Goal: Task Accomplishment & Management: Complete application form

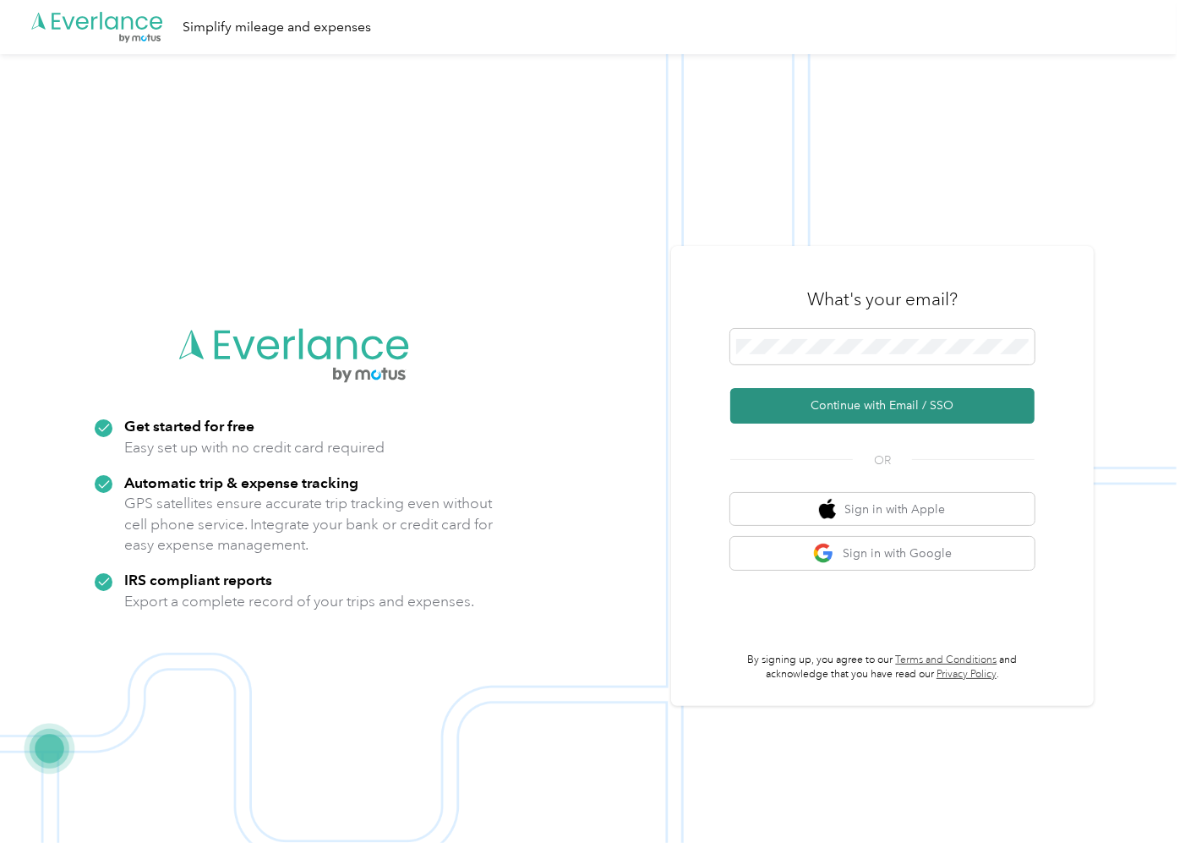
click at [883, 402] on button "Continue with Email / SSO" at bounding box center [882, 406] width 304 height 36
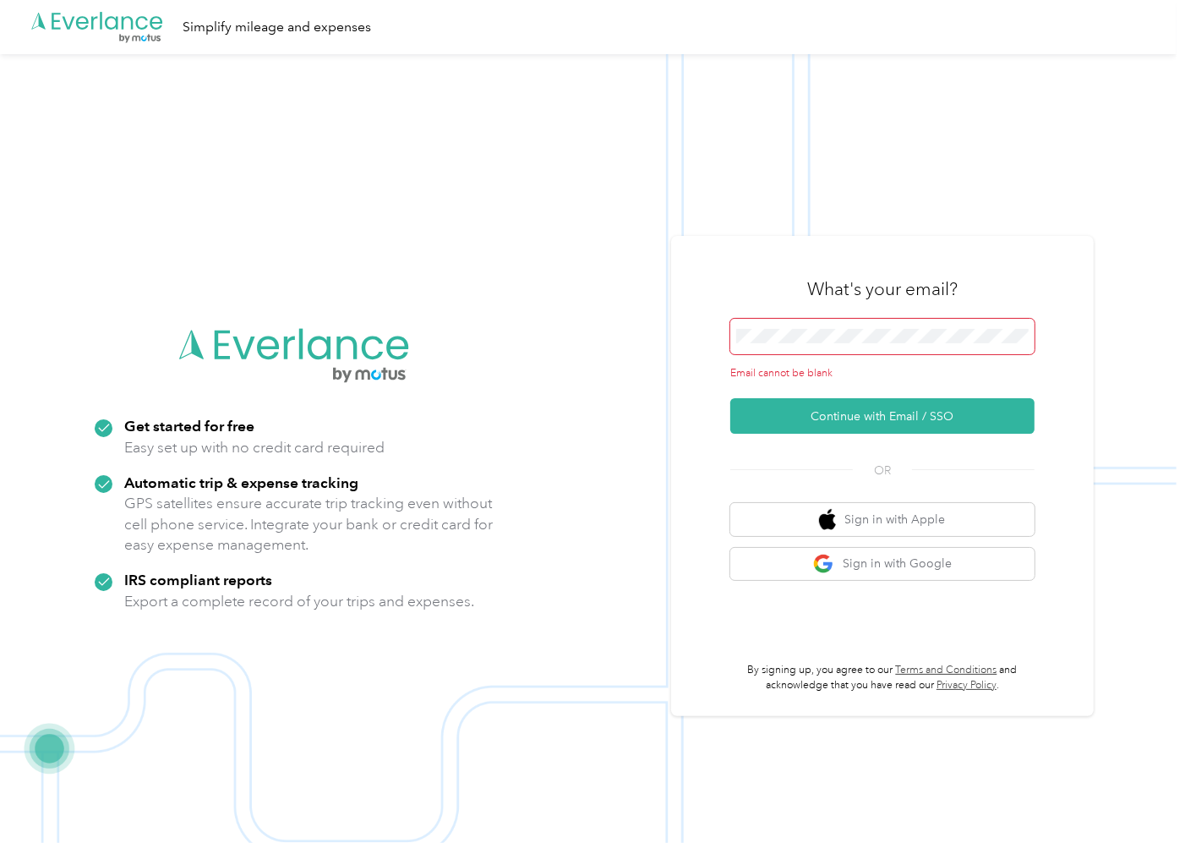
click at [773, 322] on span at bounding box center [882, 337] width 304 height 36
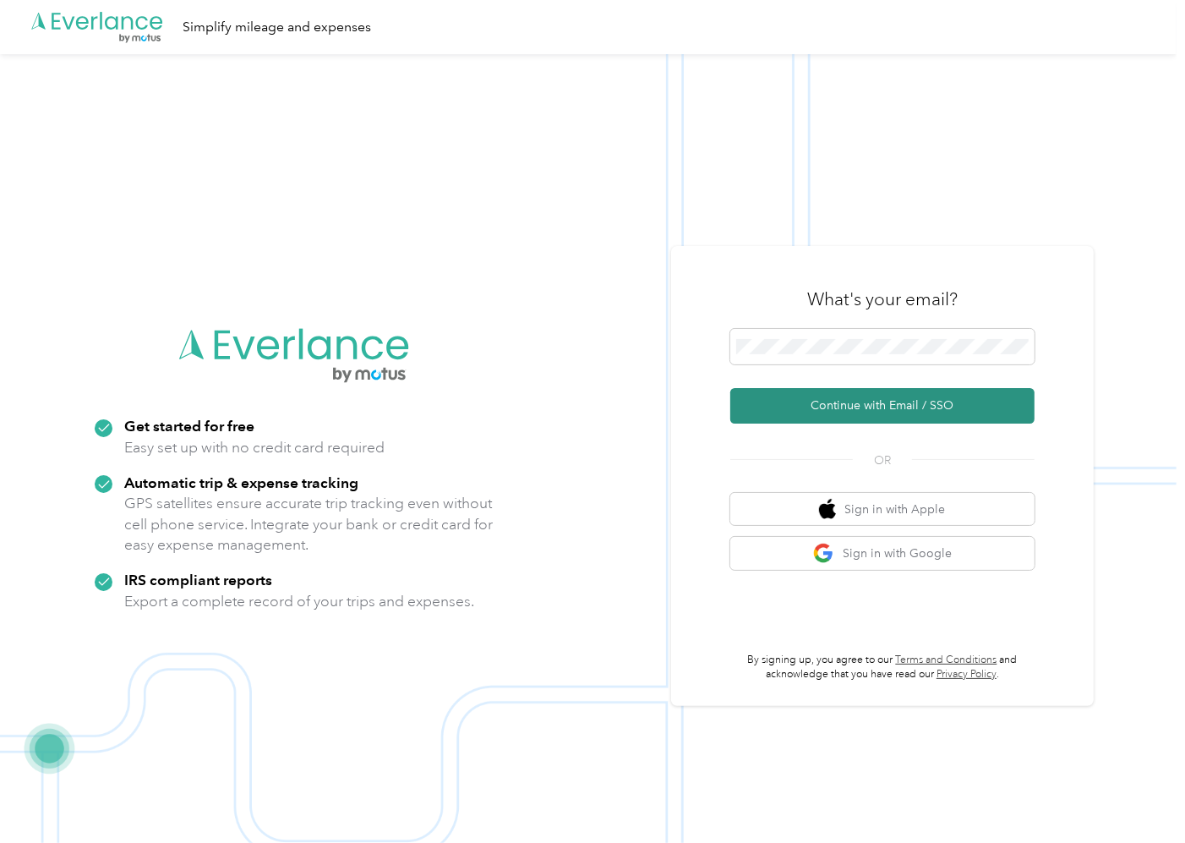
click at [858, 408] on button "Continue with Email / SSO" at bounding box center [882, 406] width 304 height 36
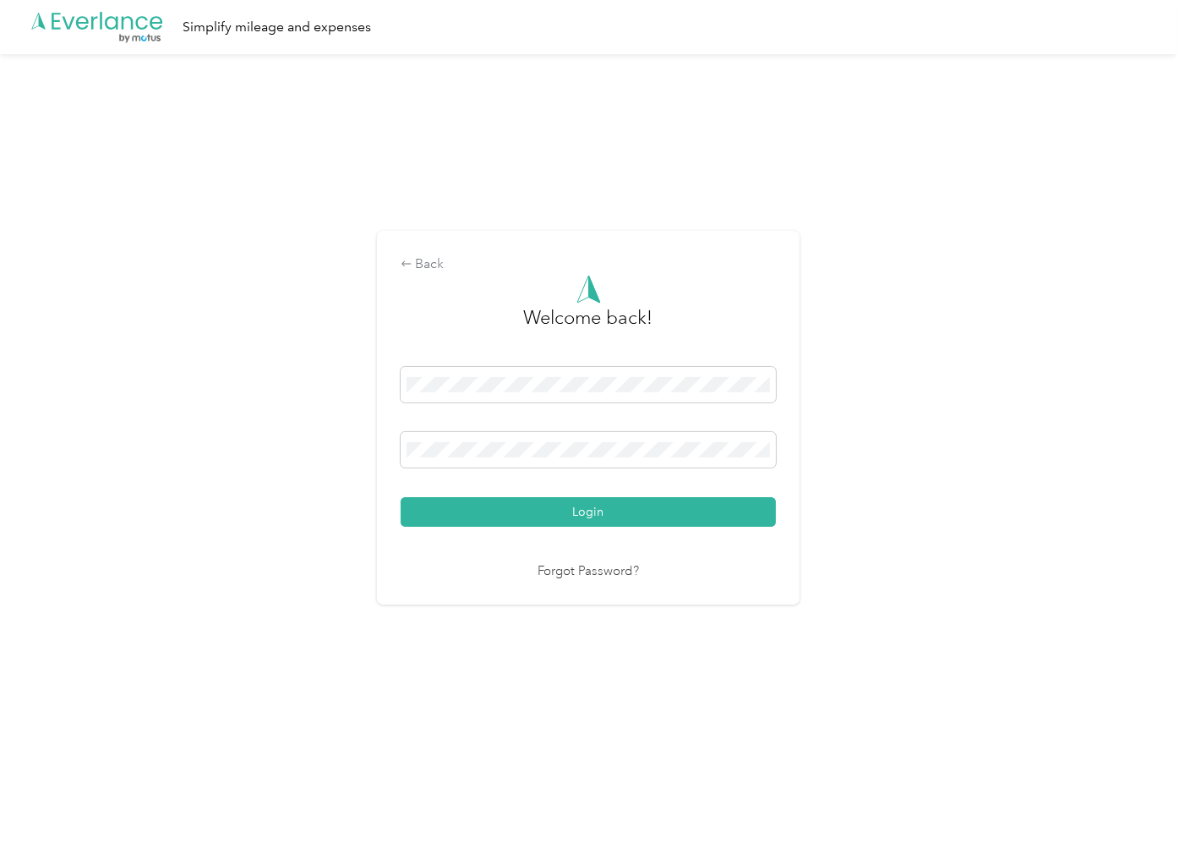
click at [584, 503] on button "Login" at bounding box center [588, 512] width 375 height 30
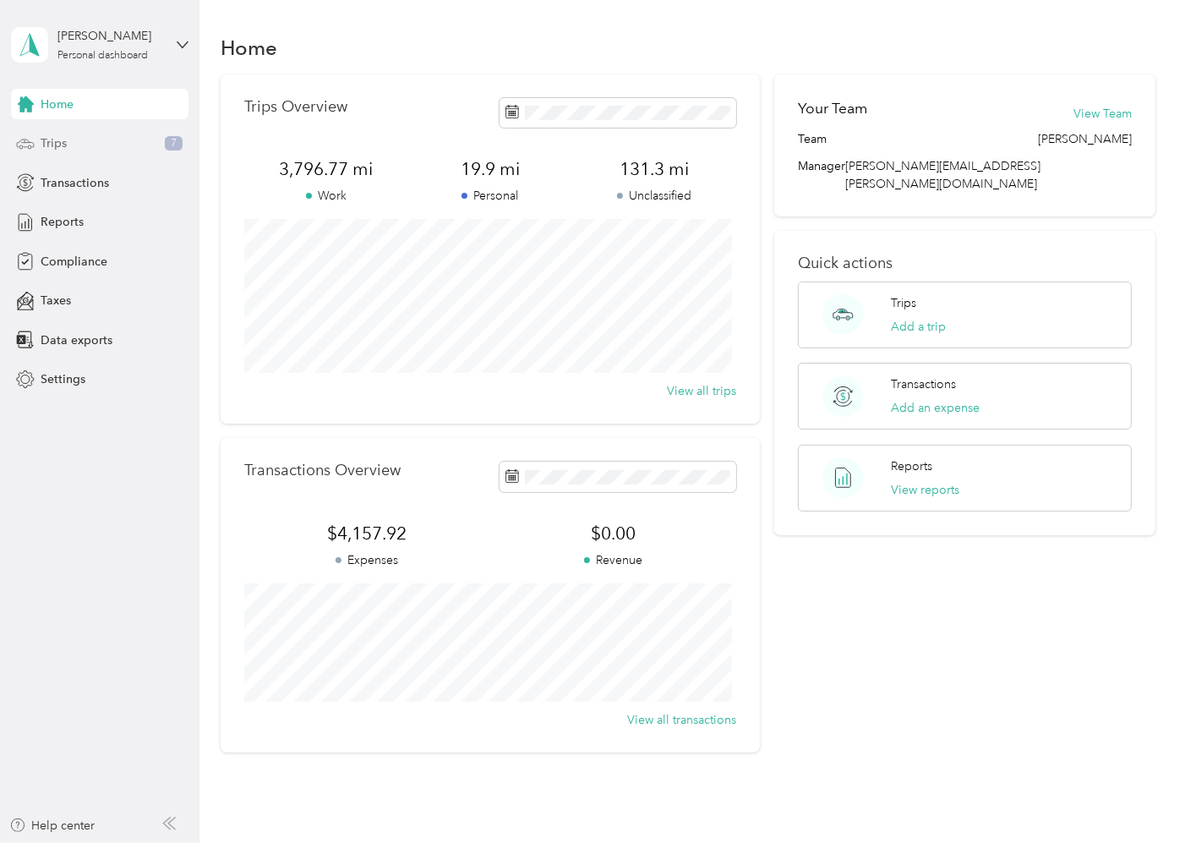
click at [65, 135] on span "Trips" at bounding box center [54, 143] width 26 height 18
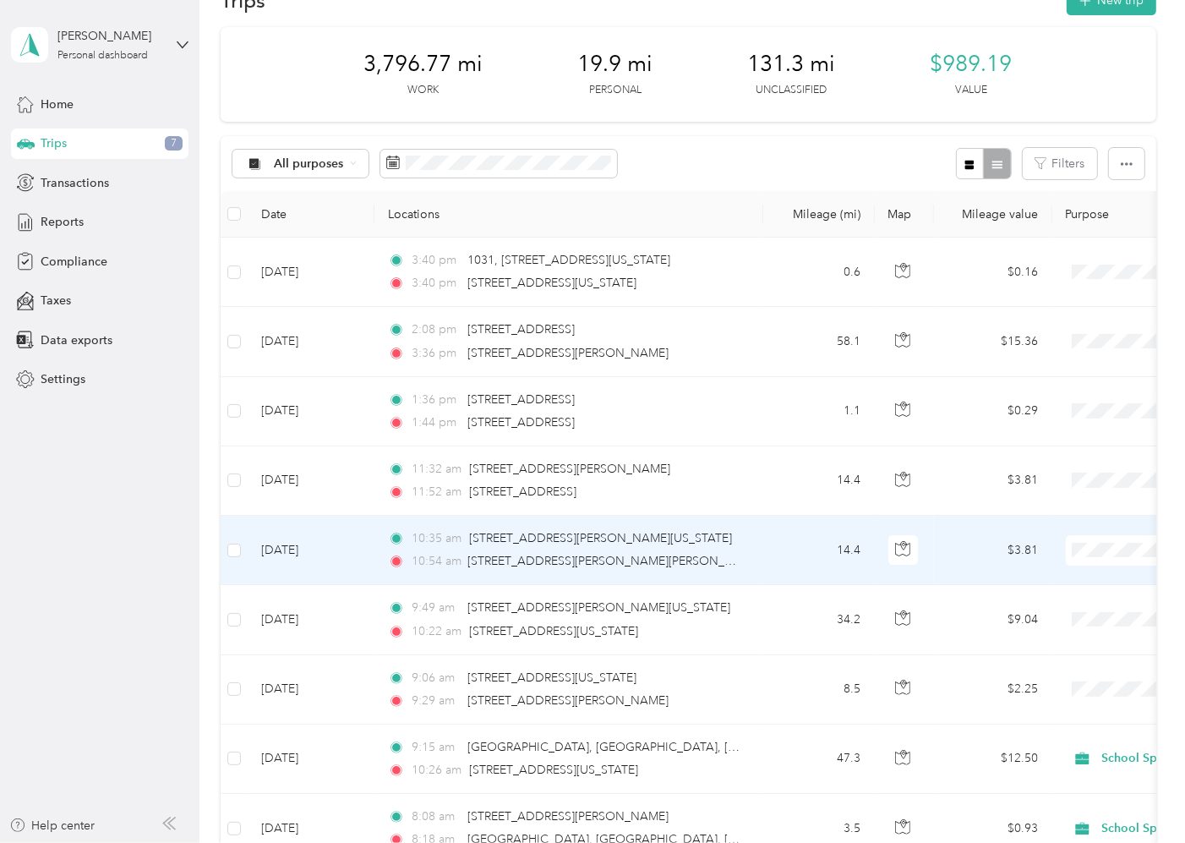
scroll to position [94, 0]
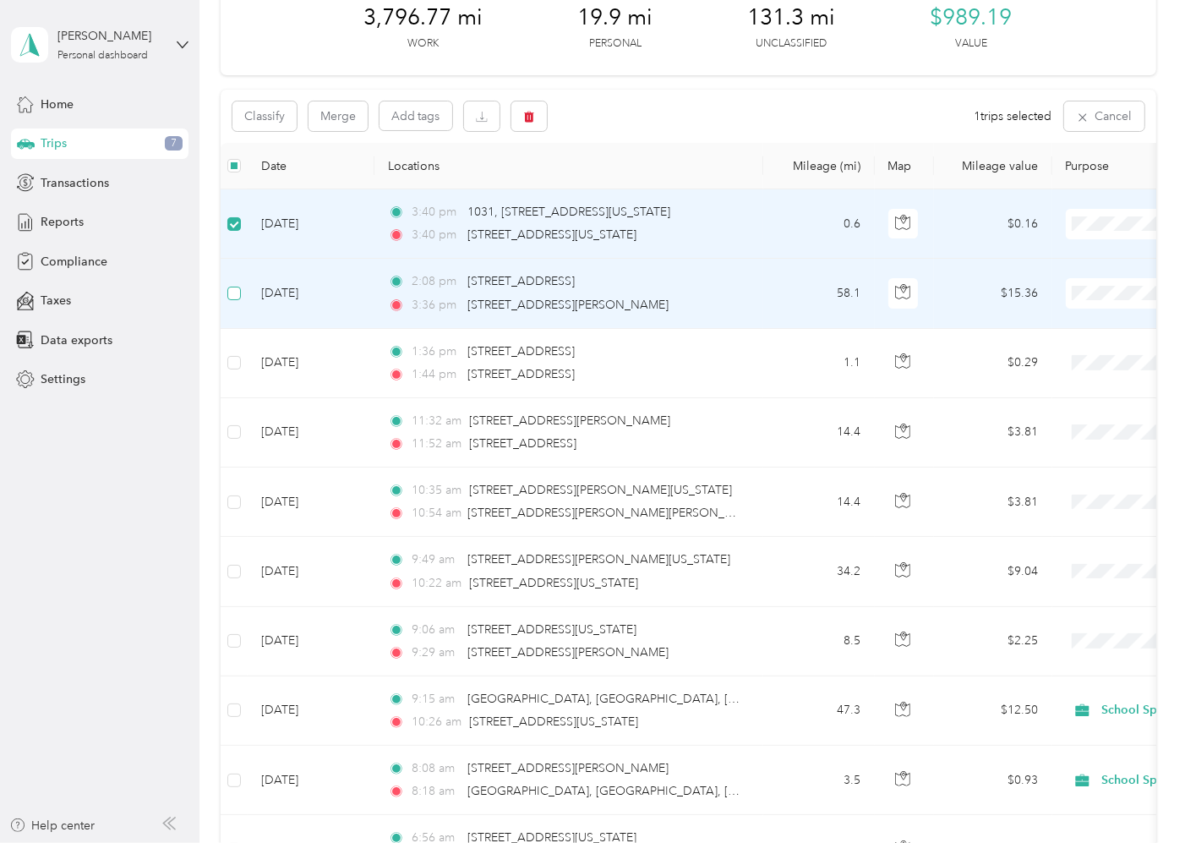
click at [229, 300] on label at bounding box center [234, 293] width 14 height 19
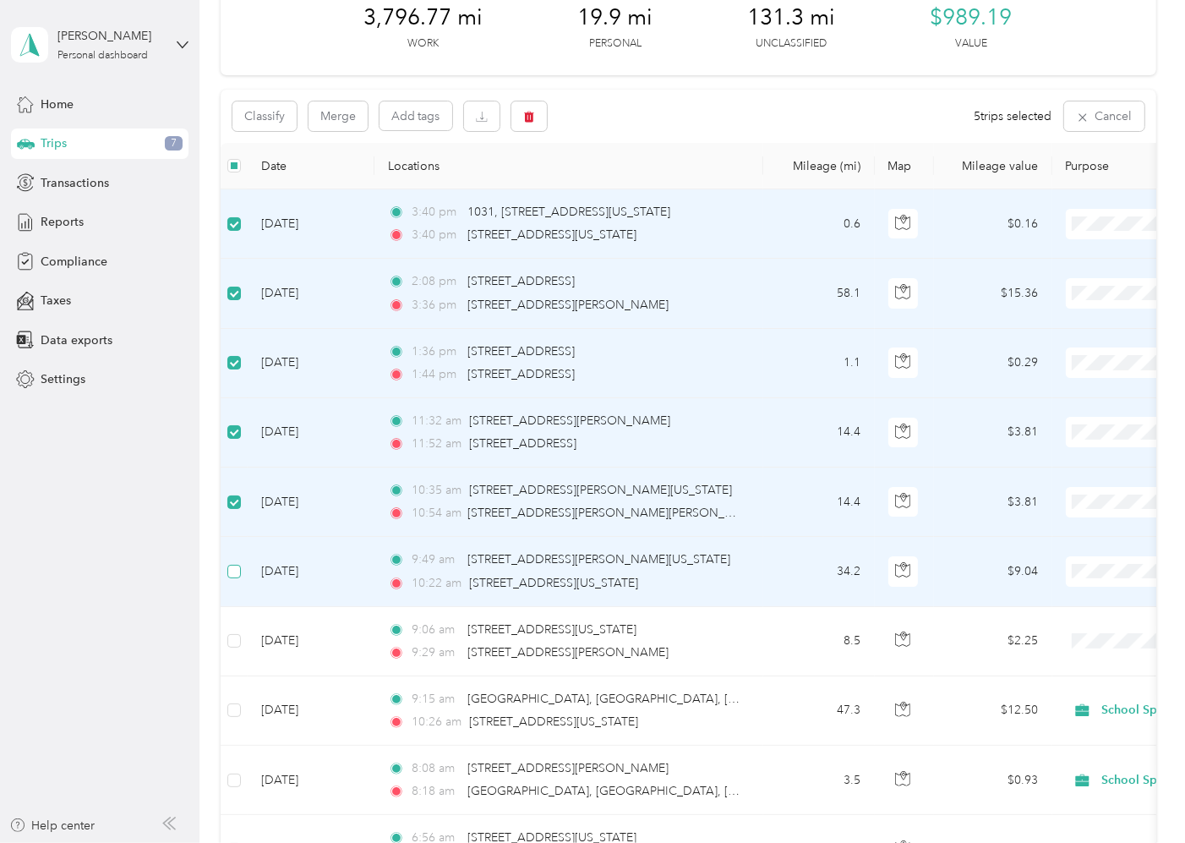
click at [232, 580] on label at bounding box center [234, 571] width 14 height 19
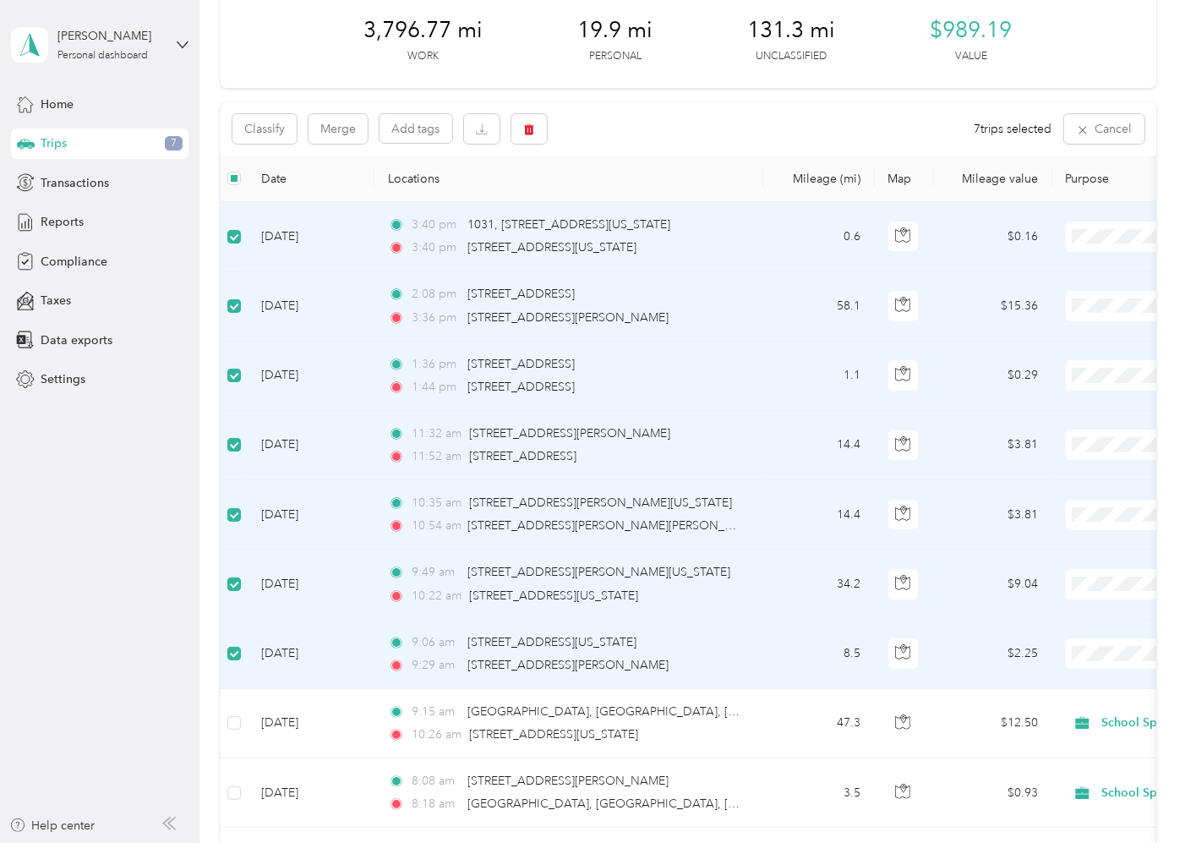
scroll to position [0, 0]
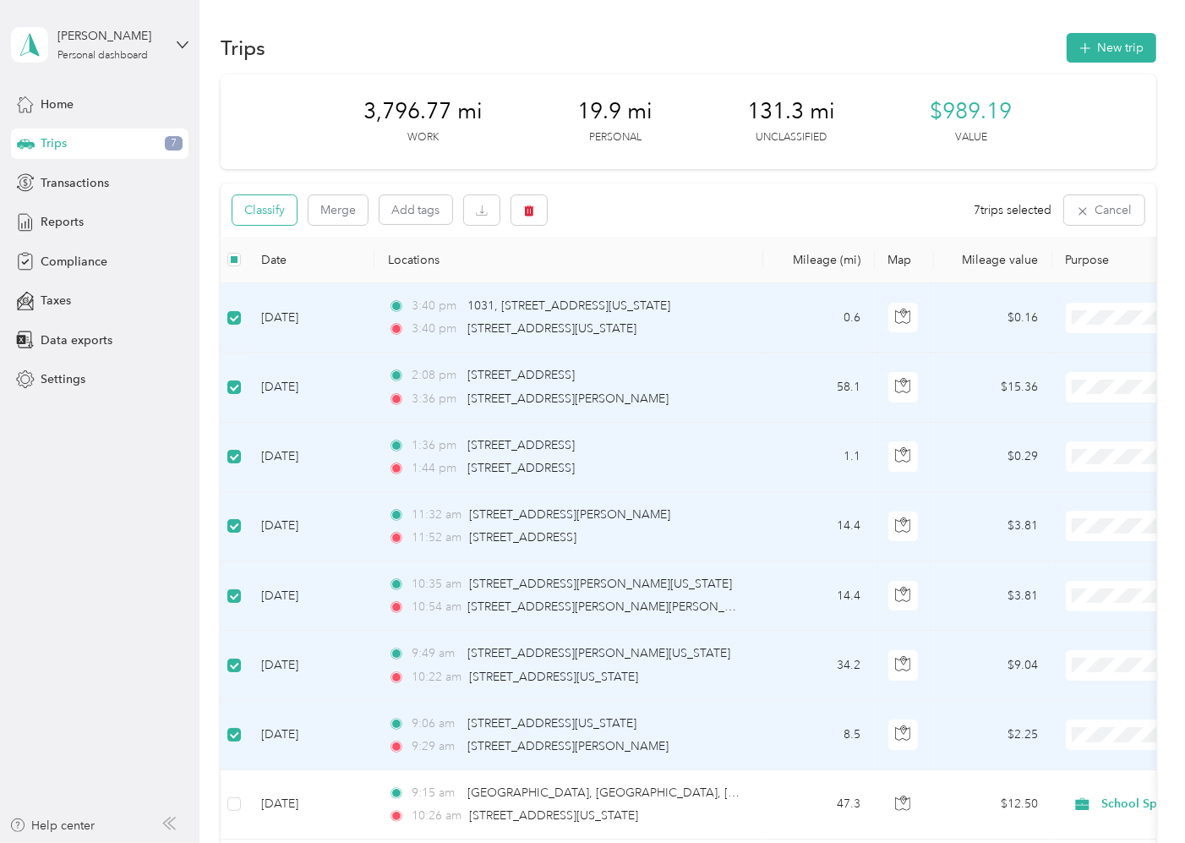
click at [265, 205] on button "Classify" at bounding box center [264, 210] width 64 height 30
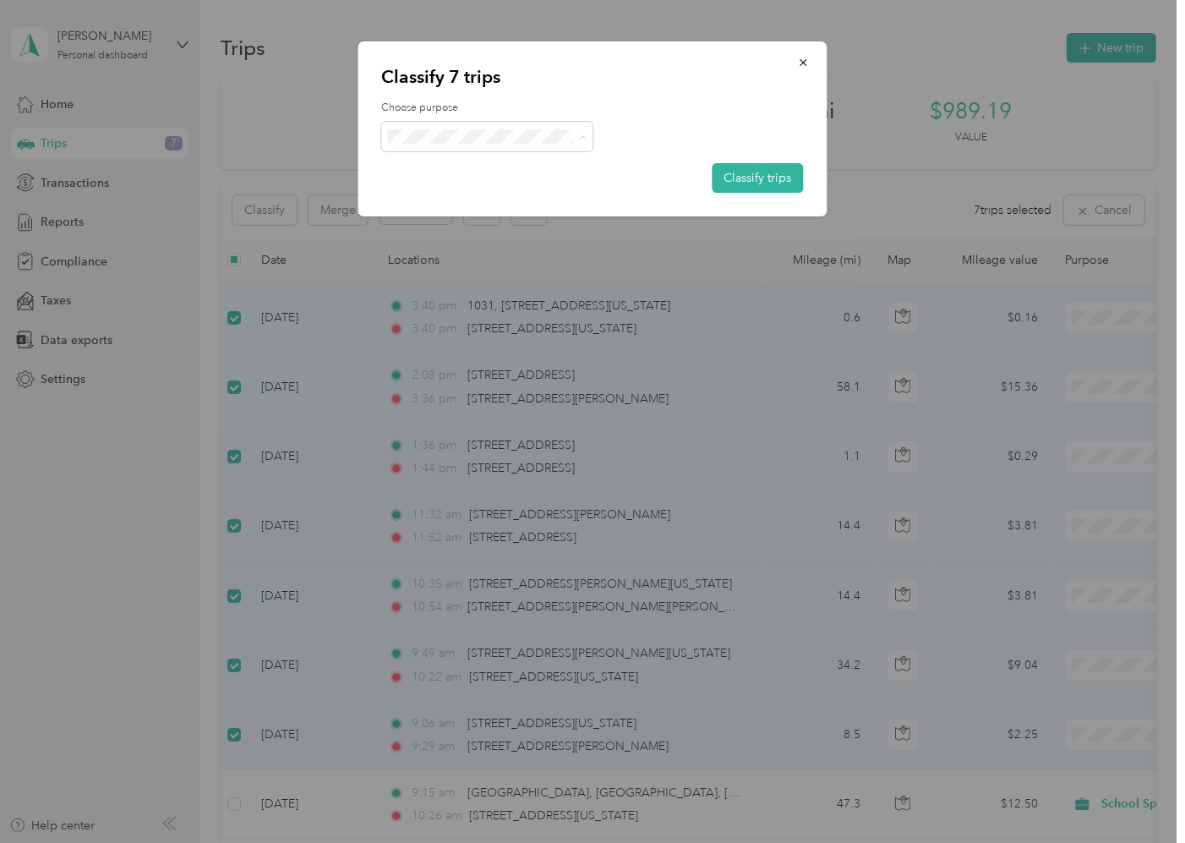
click at [459, 166] on span "School Specialty" at bounding box center [502, 167] width 157 height 18
click at [750, 170] on button "Classify trips" at bounding box center [758, 178] width 91 height 30
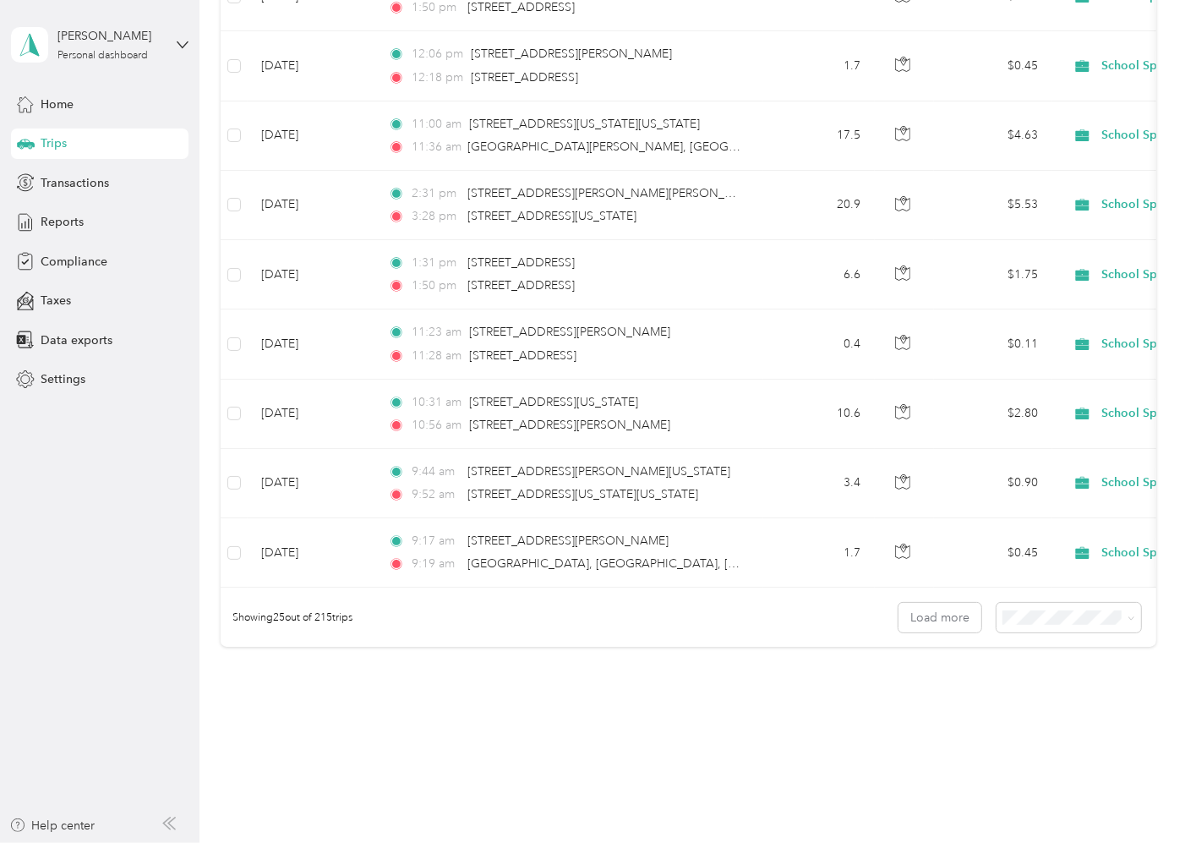
scroll to position [1393, 0]
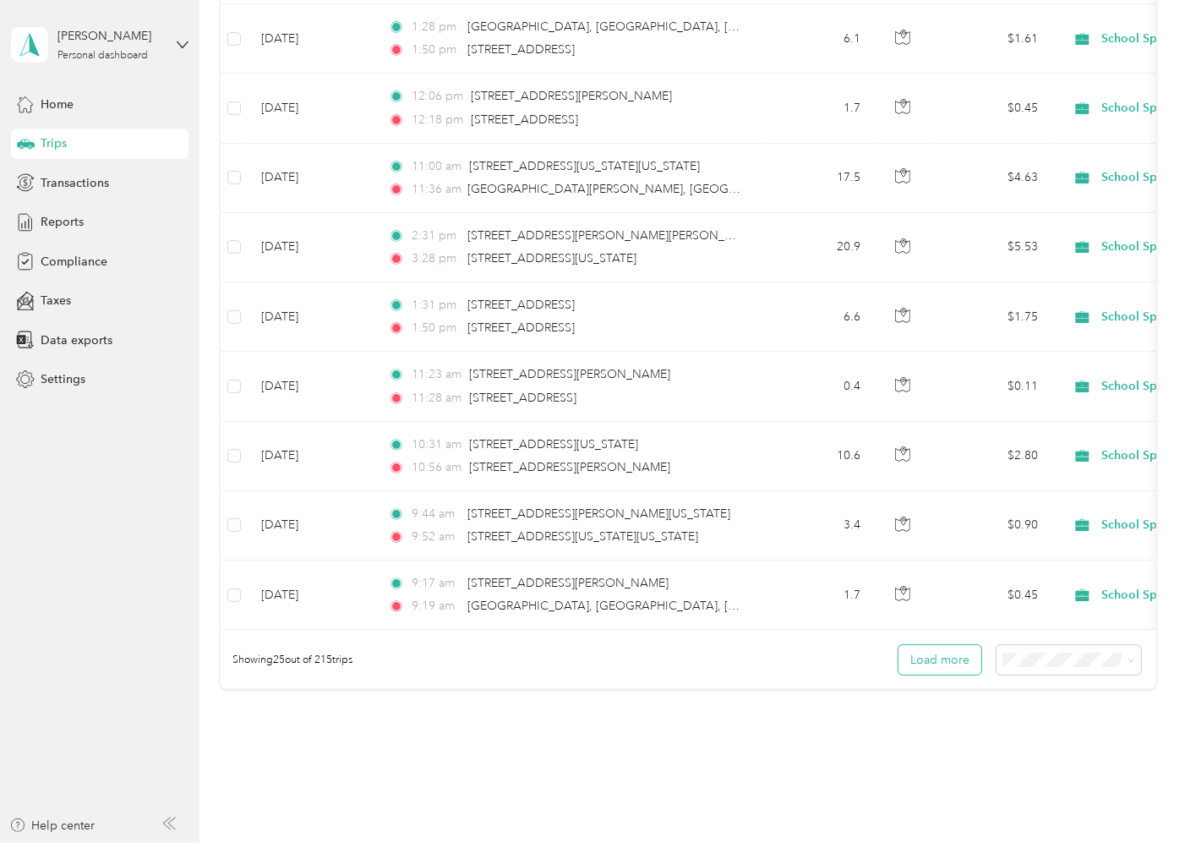
click at [933, 673] on button "Load more" at bounding box center [940, 660] width 83 height 30
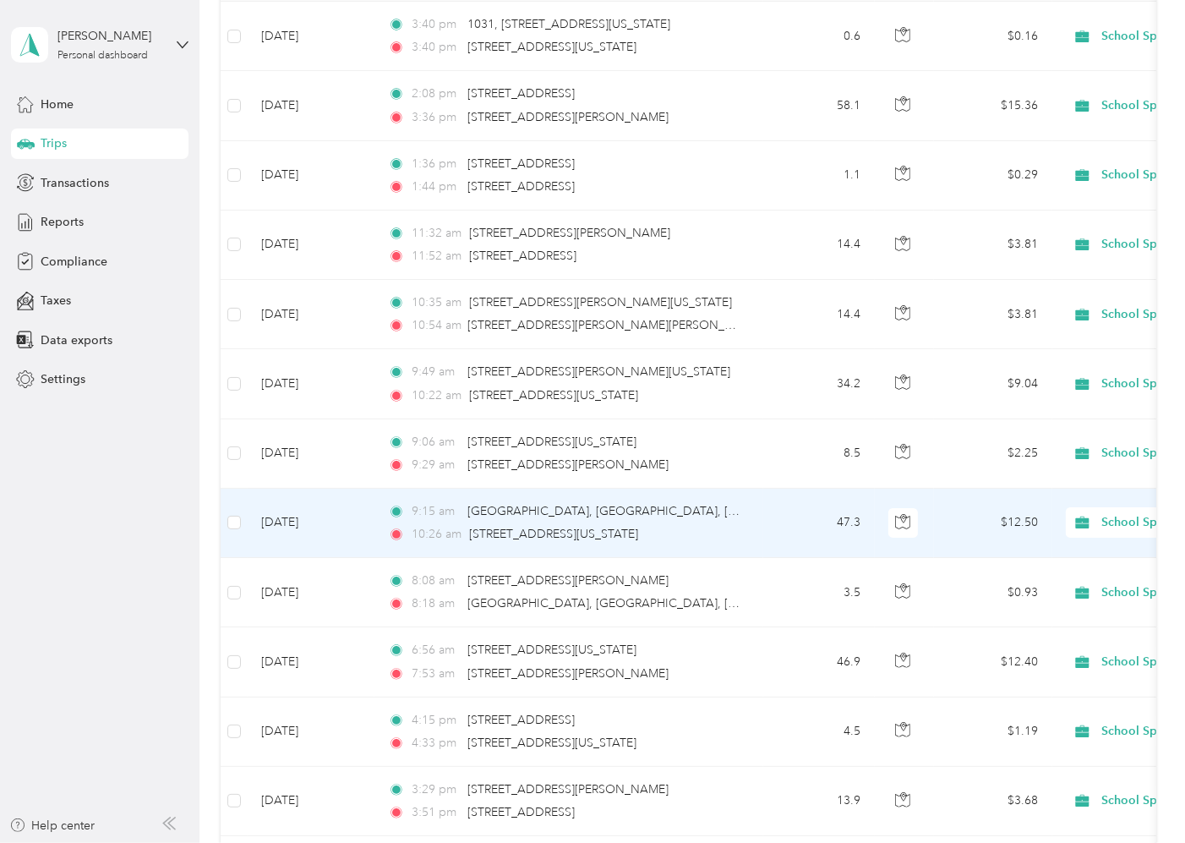
scroll to position [0, 0]
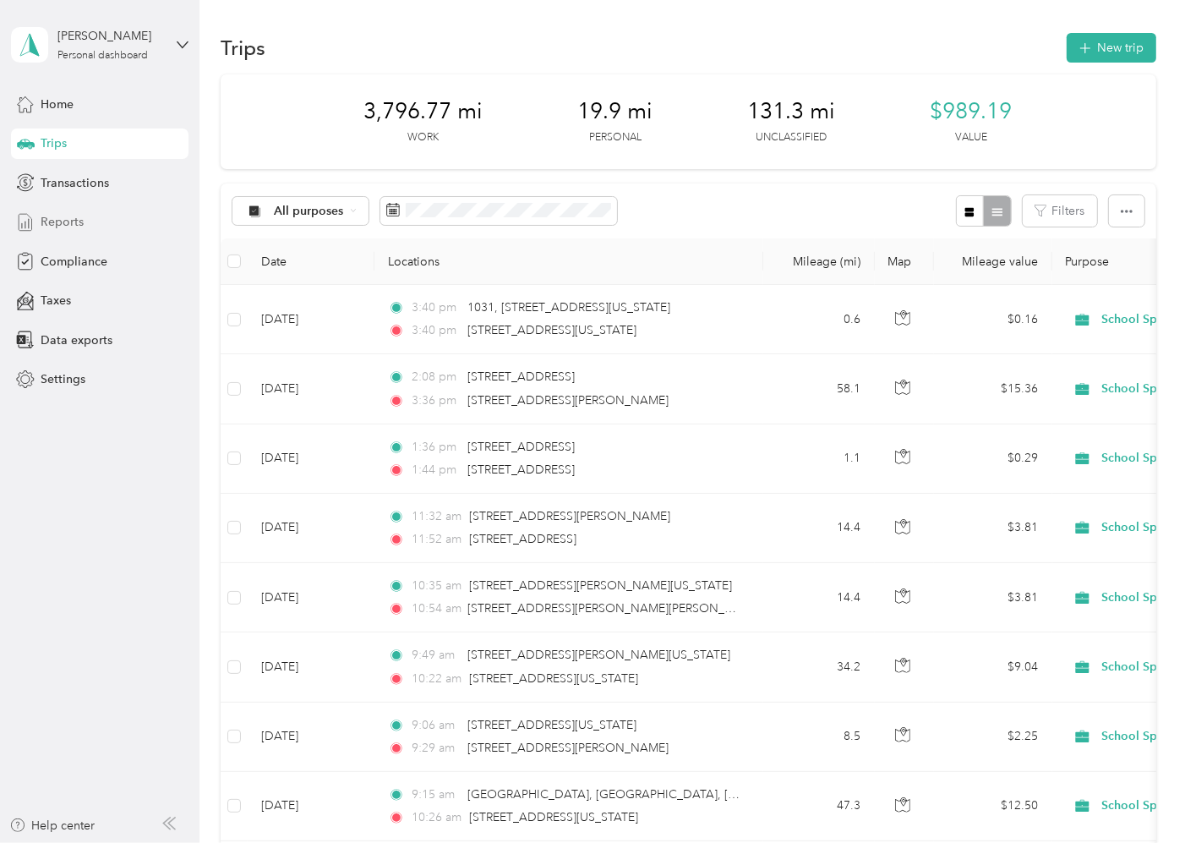
click at [64, 216] on span "Reports" at bounding box center [62, 222] width 43 height 18
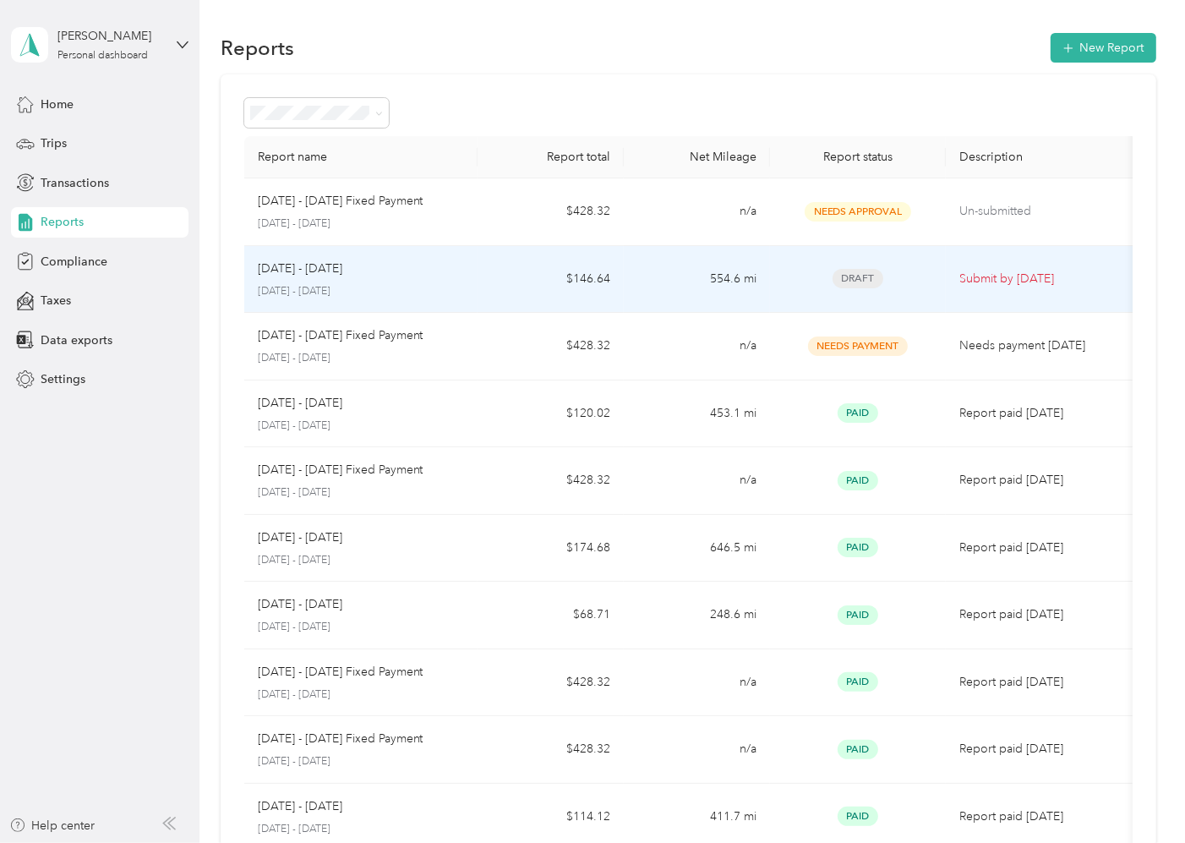
click at [856, 276] on span "Draft" at bounding box center [858, 278] width 51 height 19
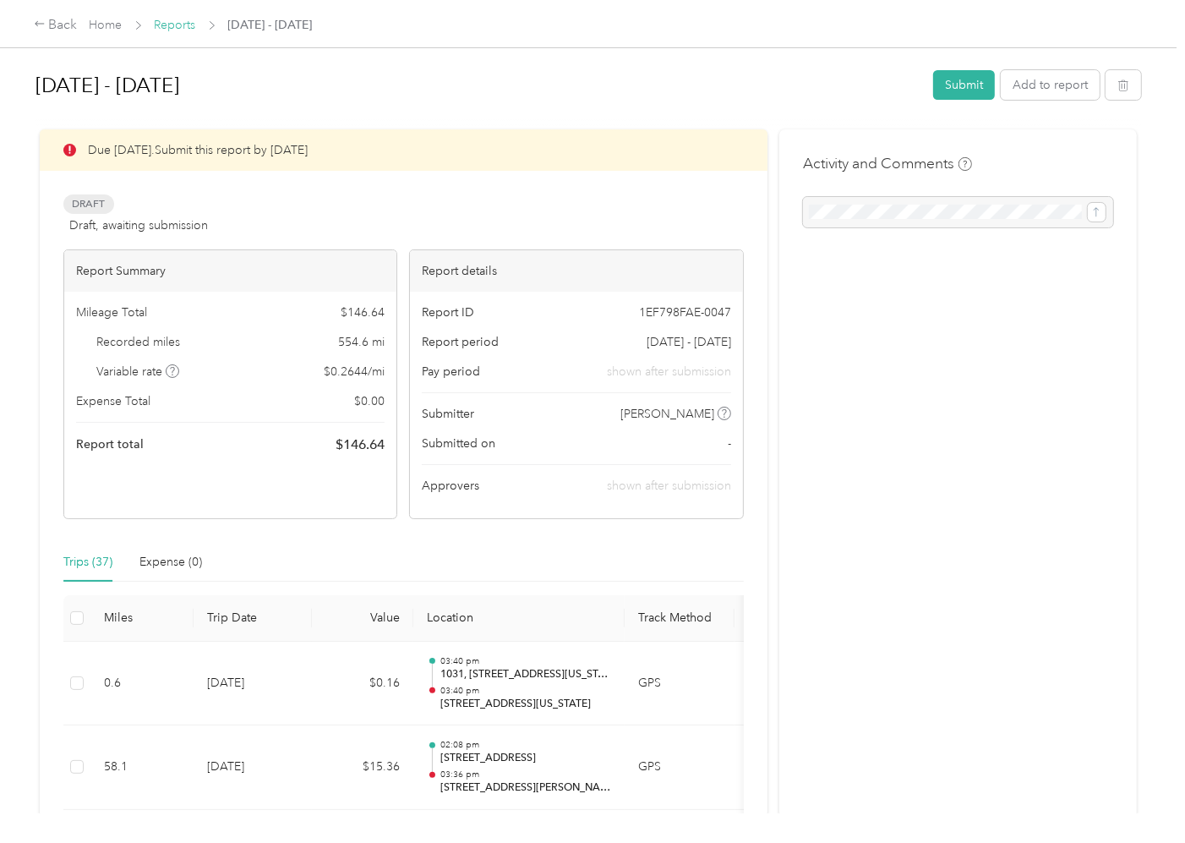
click at [186, 21] on link "Reports" at bounding box center [175, 25] width 41 height 14
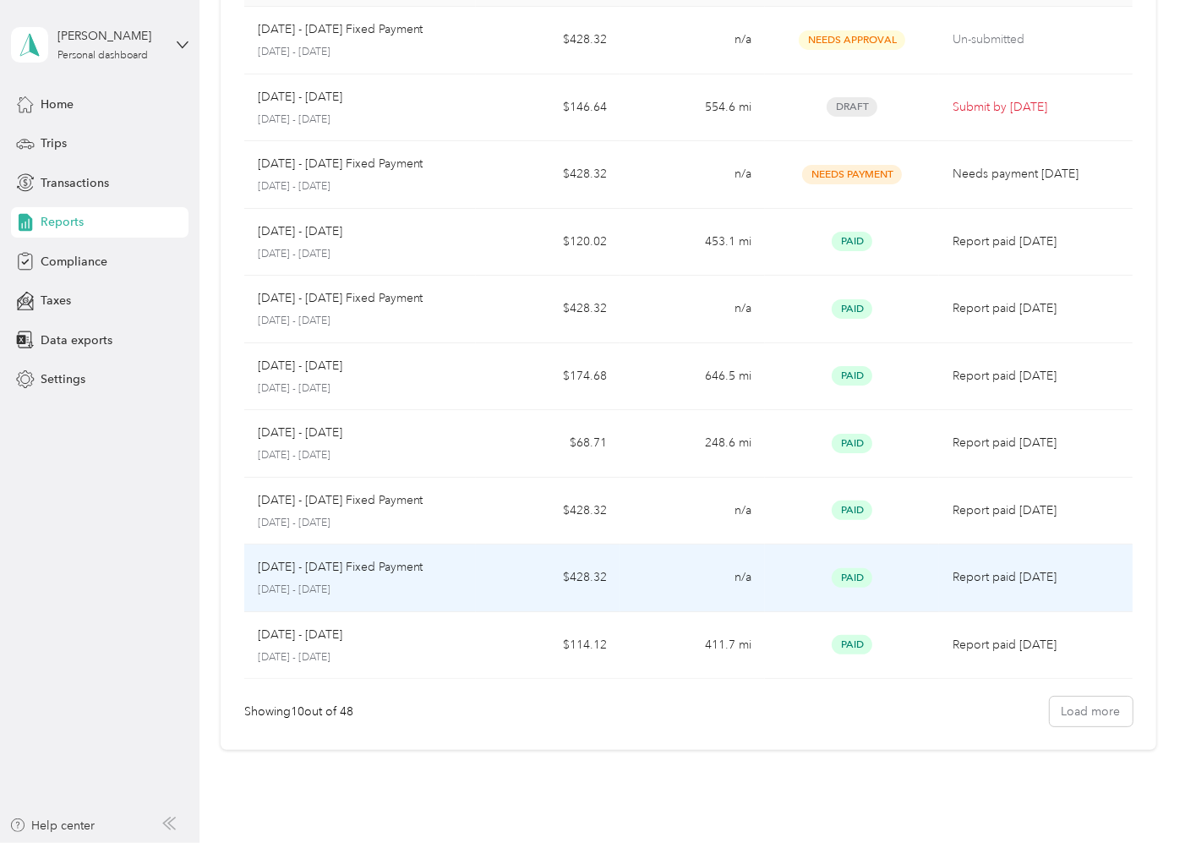
scroll to position [252, 0]
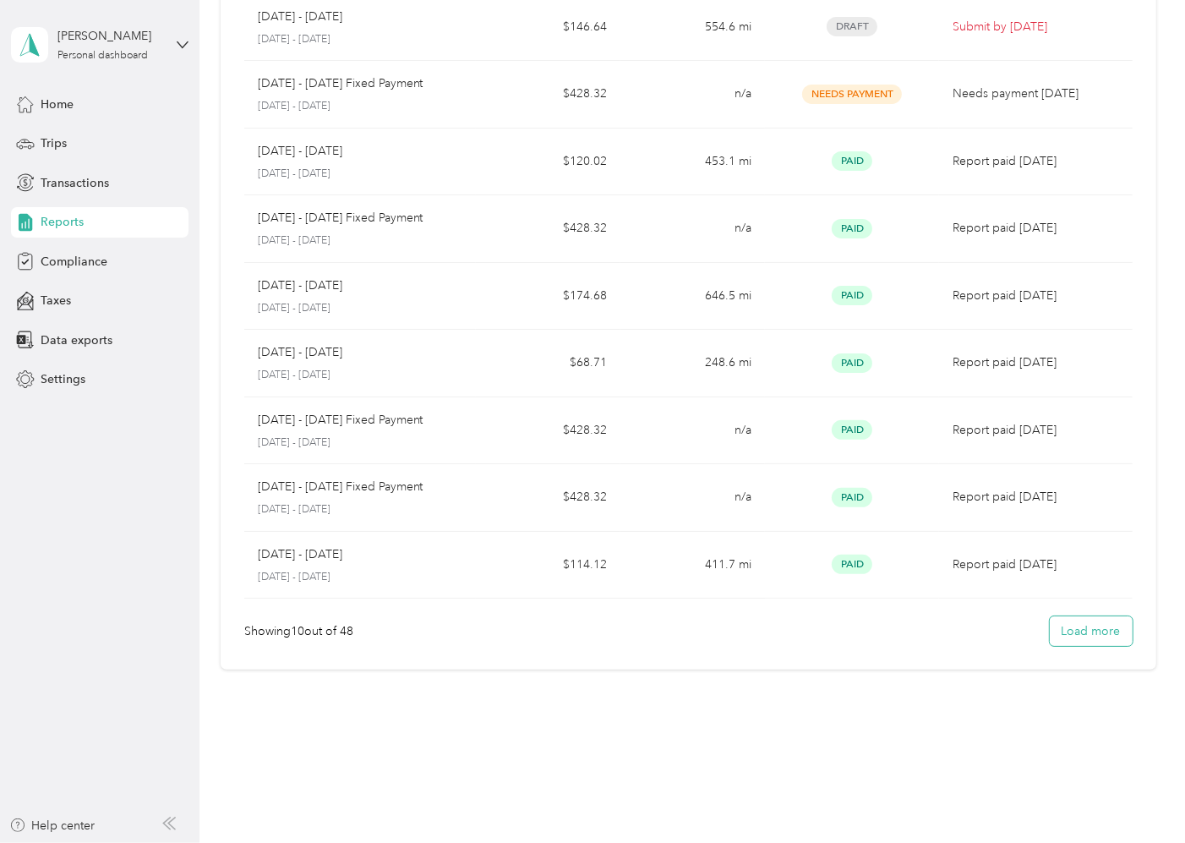
click at [1062, 636] on button "Load more" at bounding box center [1091, 631] width 83 height 30
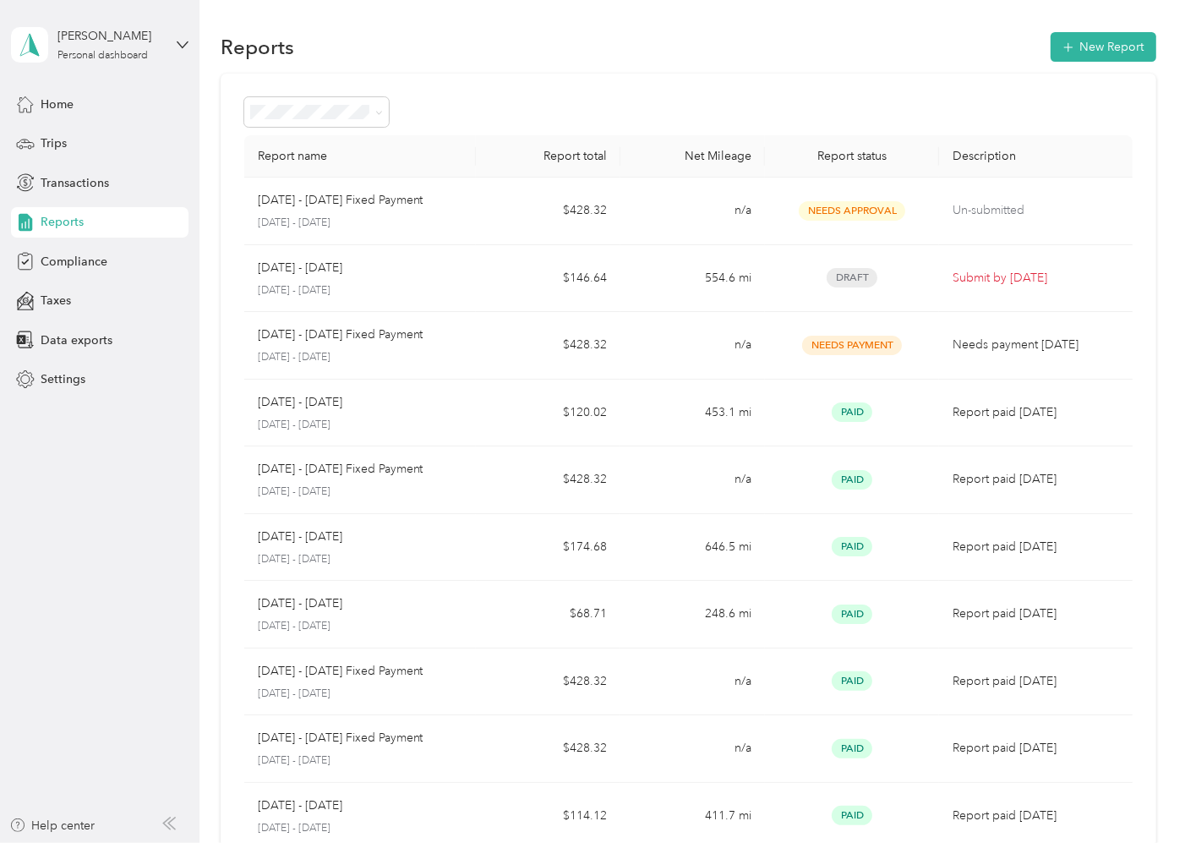
scroll to position [0, 0]
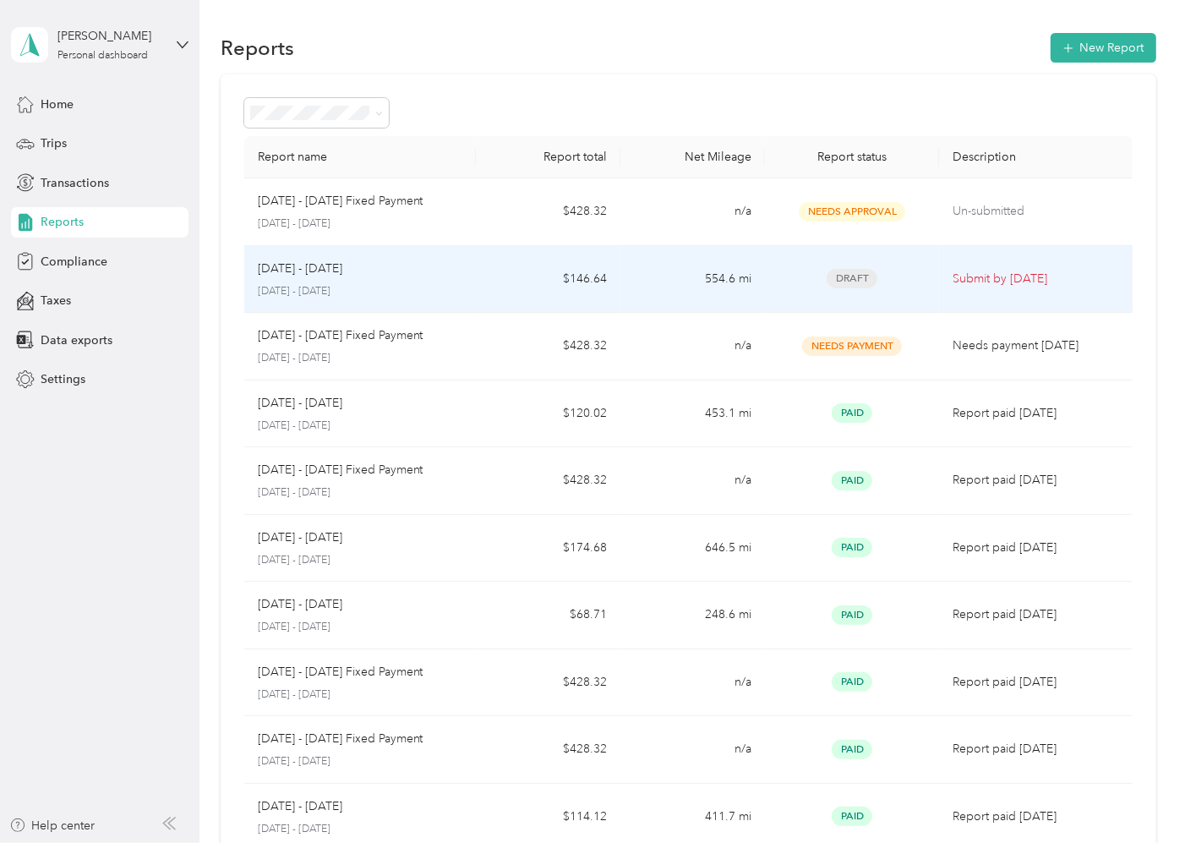
click at [844, 280] on span "Draft" at bounding box center [852, 278] width 51 height 19
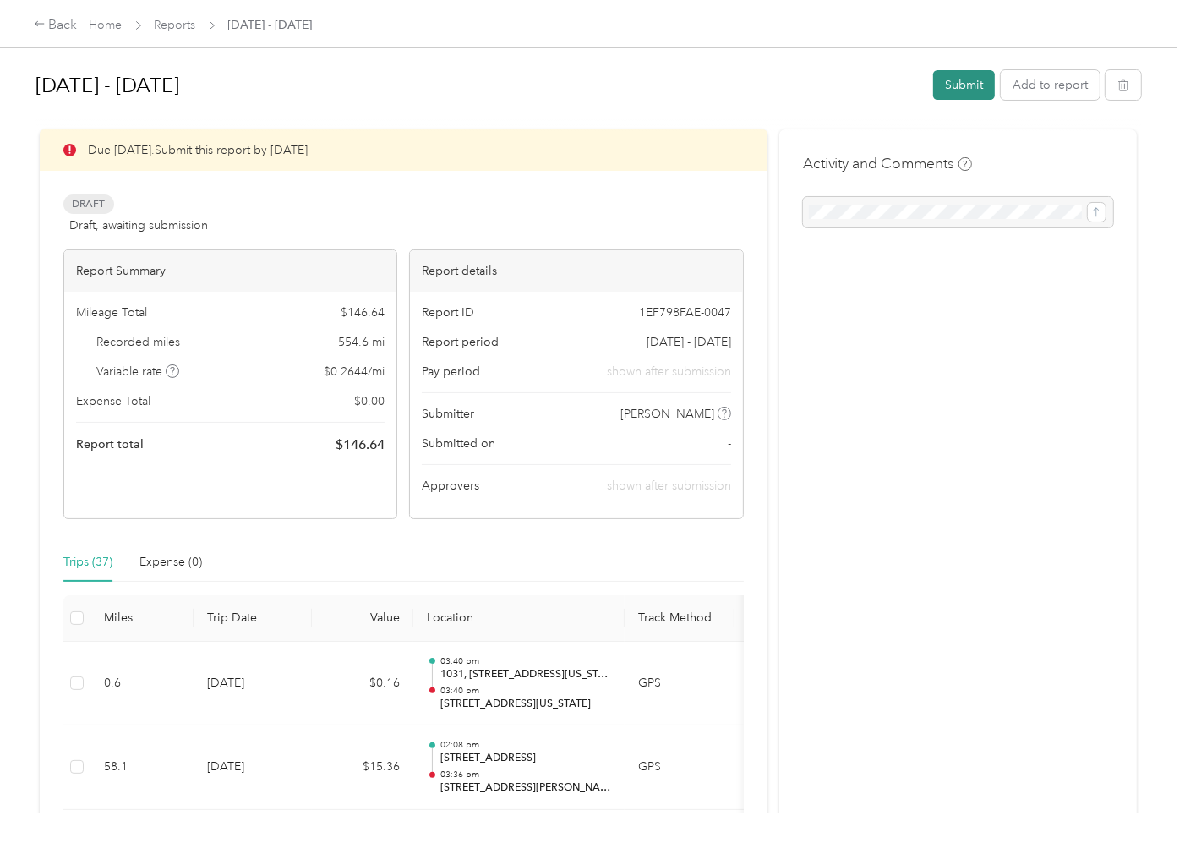
click at [958, 83] on button "Submit" at bounding box center [964, 85] width 62 height 30
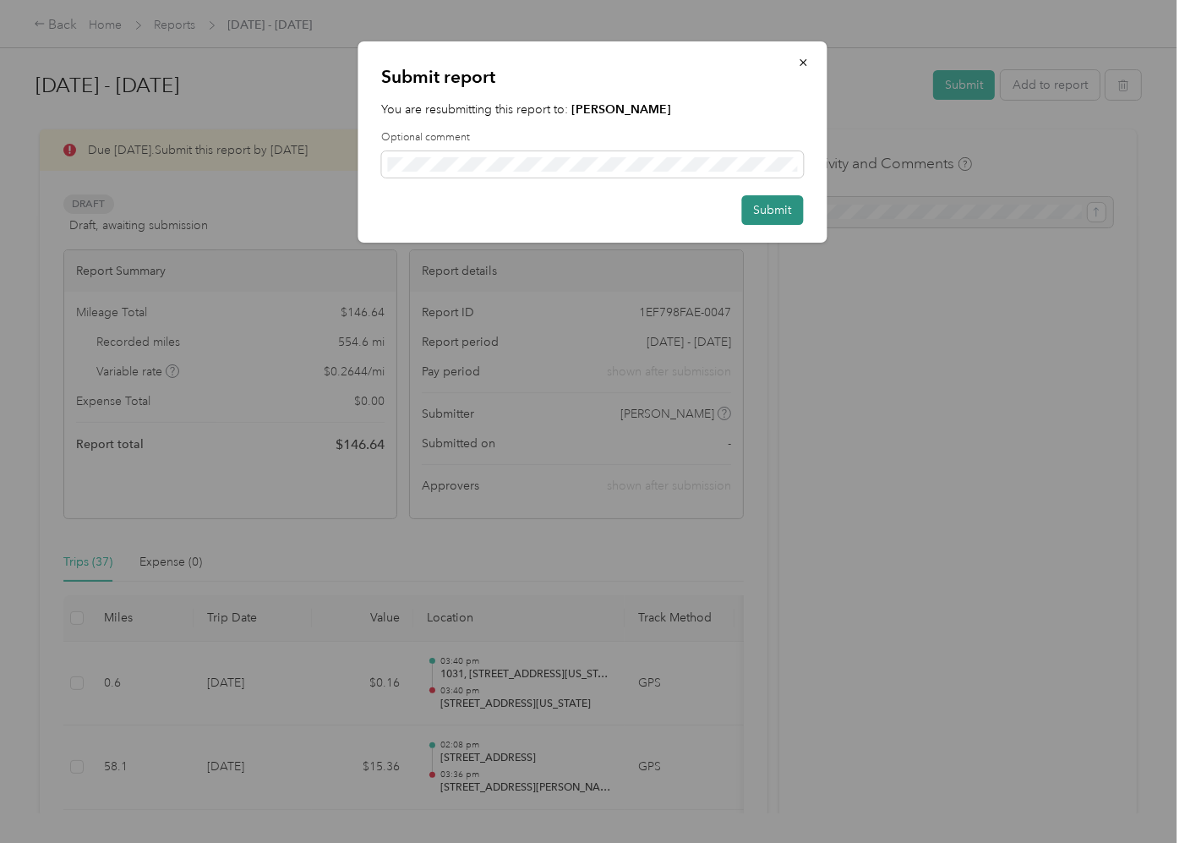
click at [784, 207] on button "Submit" at bounding box center [773, 210] width 62 height 30
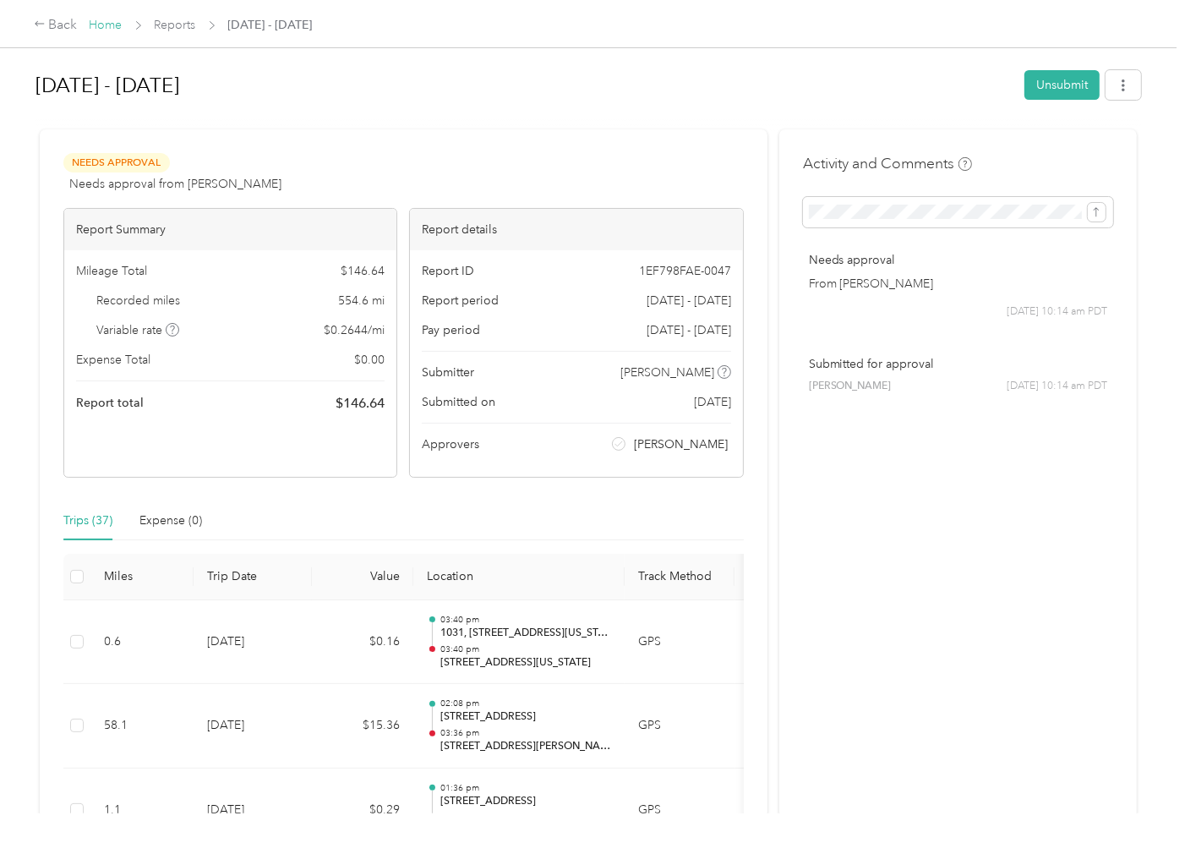
click at [112, 25] on link "Home" at bounding box center [106, 25] width 33 height 14
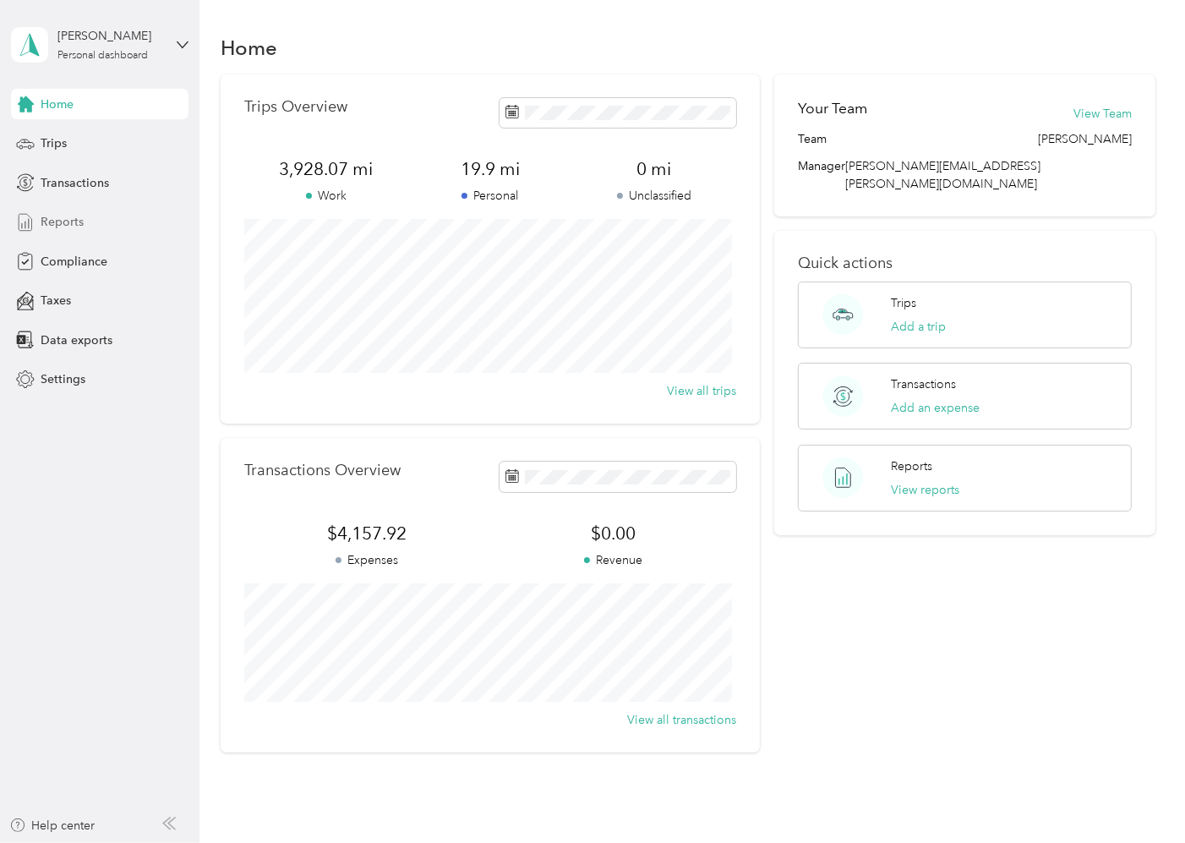
click at [52, 218] on span "Reports" at bounding box center [62, 222] width 43 height 18
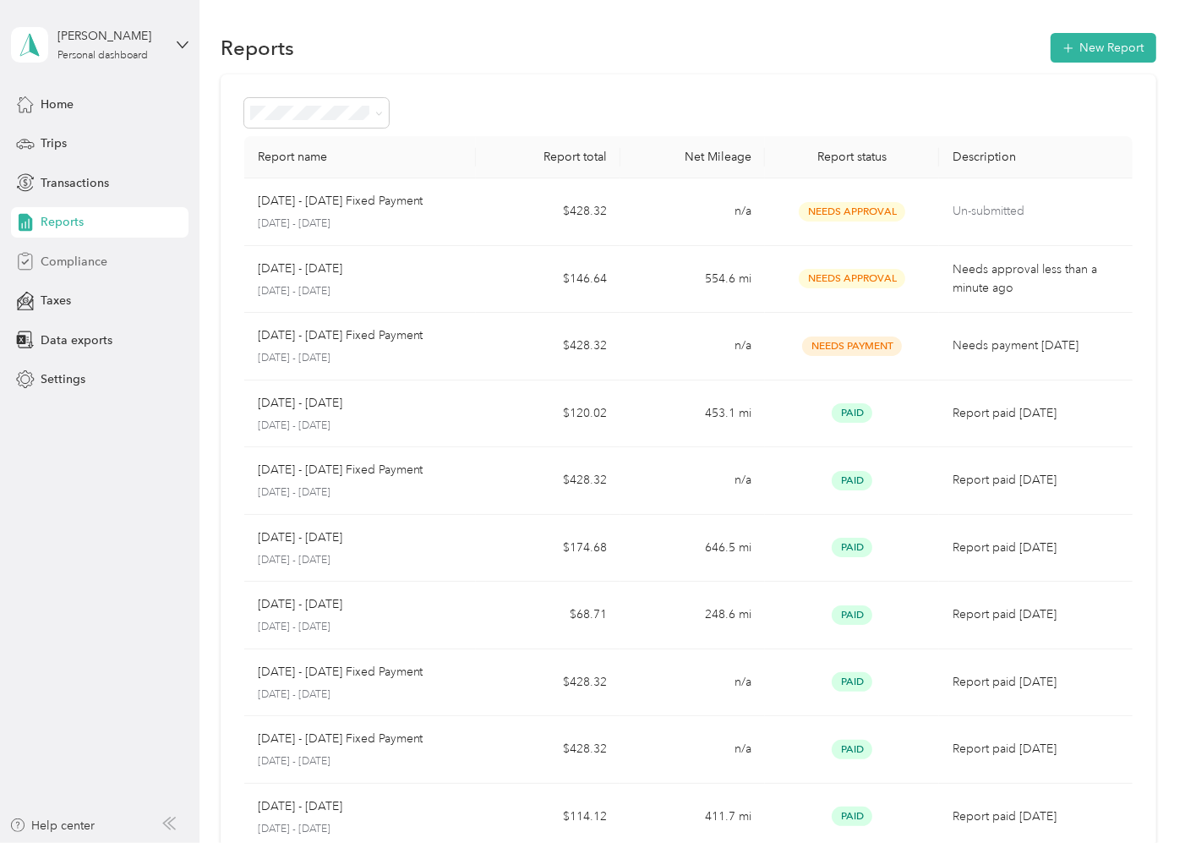
click at [72, 260] on span "Compliance" at bounding box center [74, 262] width 67 height 18
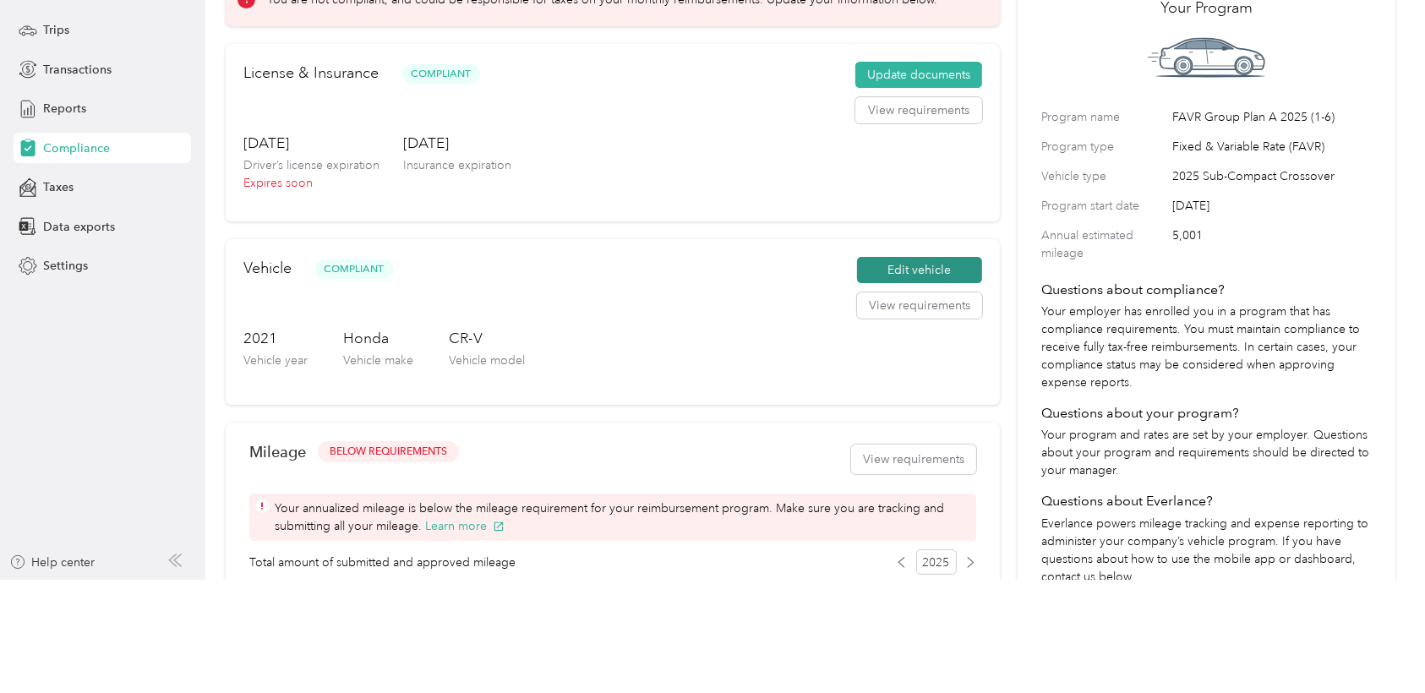
click at [913, 265] on button "Edit vehicle" at bounding box center [919, 270] width 125 height 27
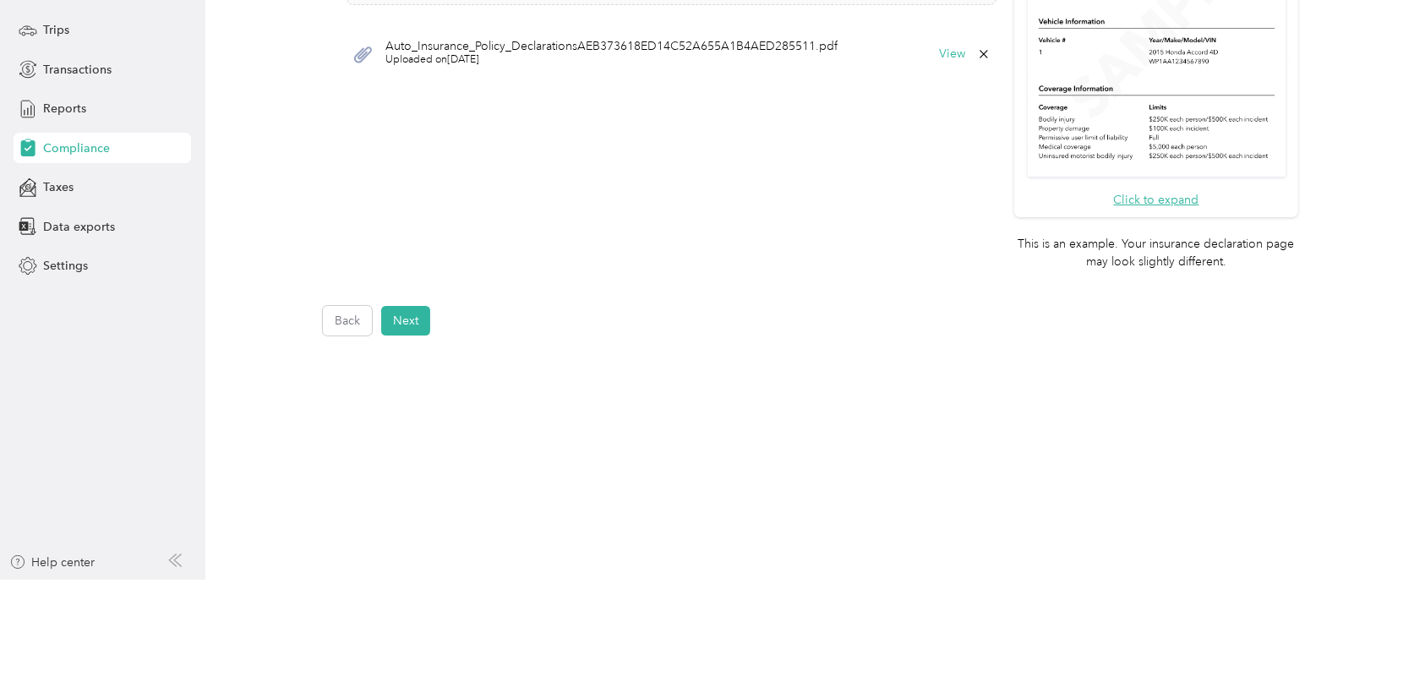
scroll to position [506, 0]
click at [413, 320] on button "Next" at bounding box center [405, 320] width 49 height 30
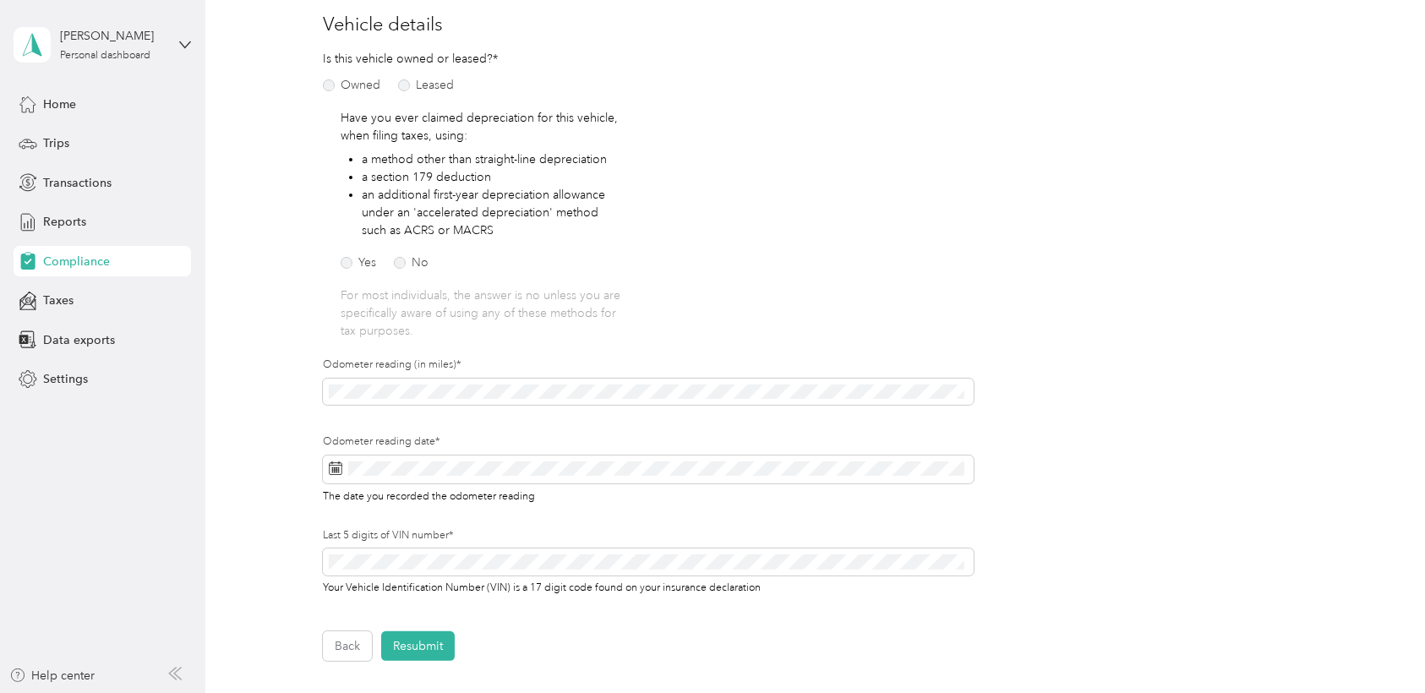
scroll to position [209, 0]
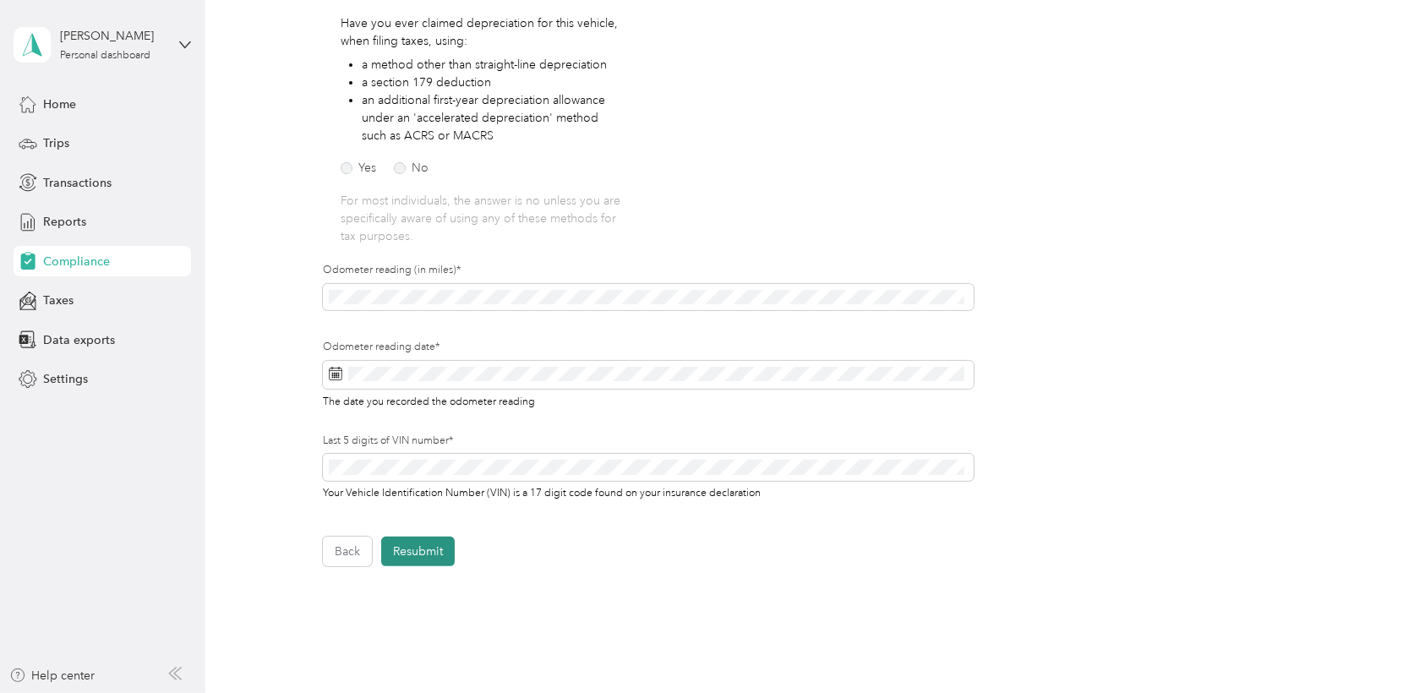
click at [394, 555] on button "Resubmit" at bounding box center [418, 552] width 74 height 30
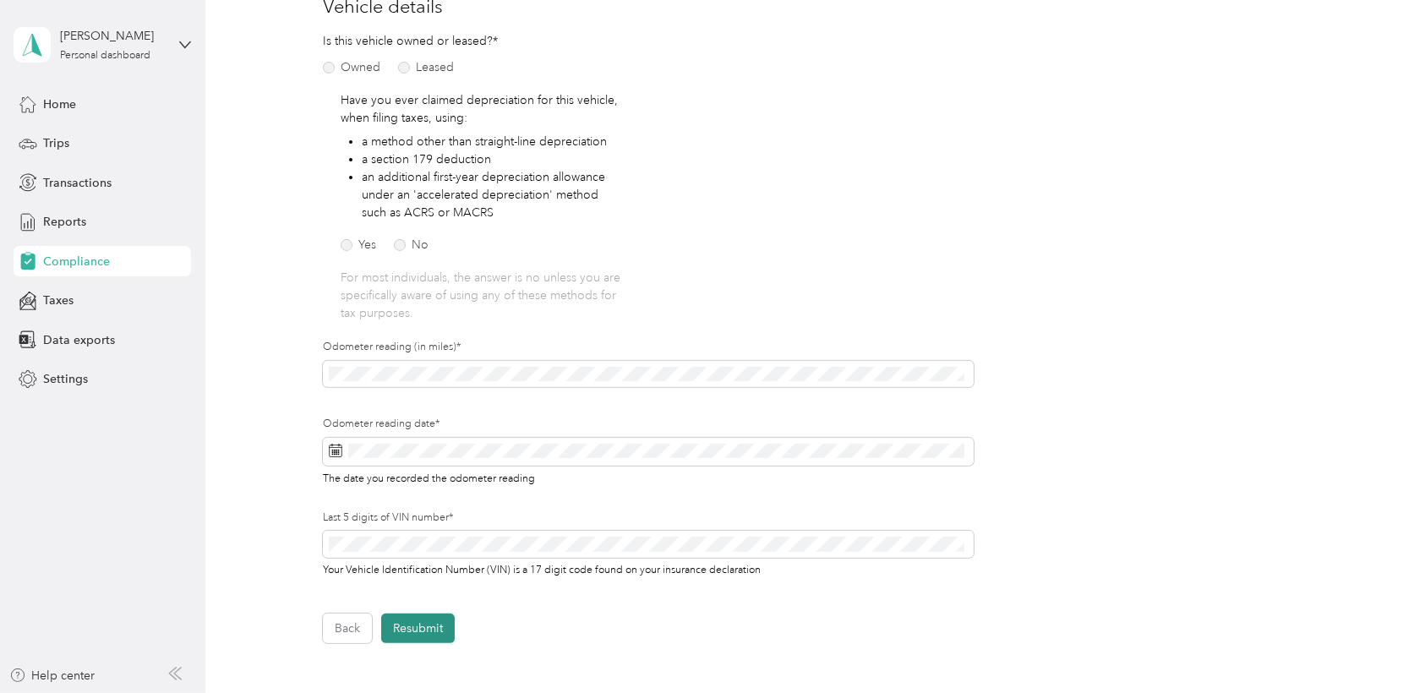
scroll to position [20, 0]
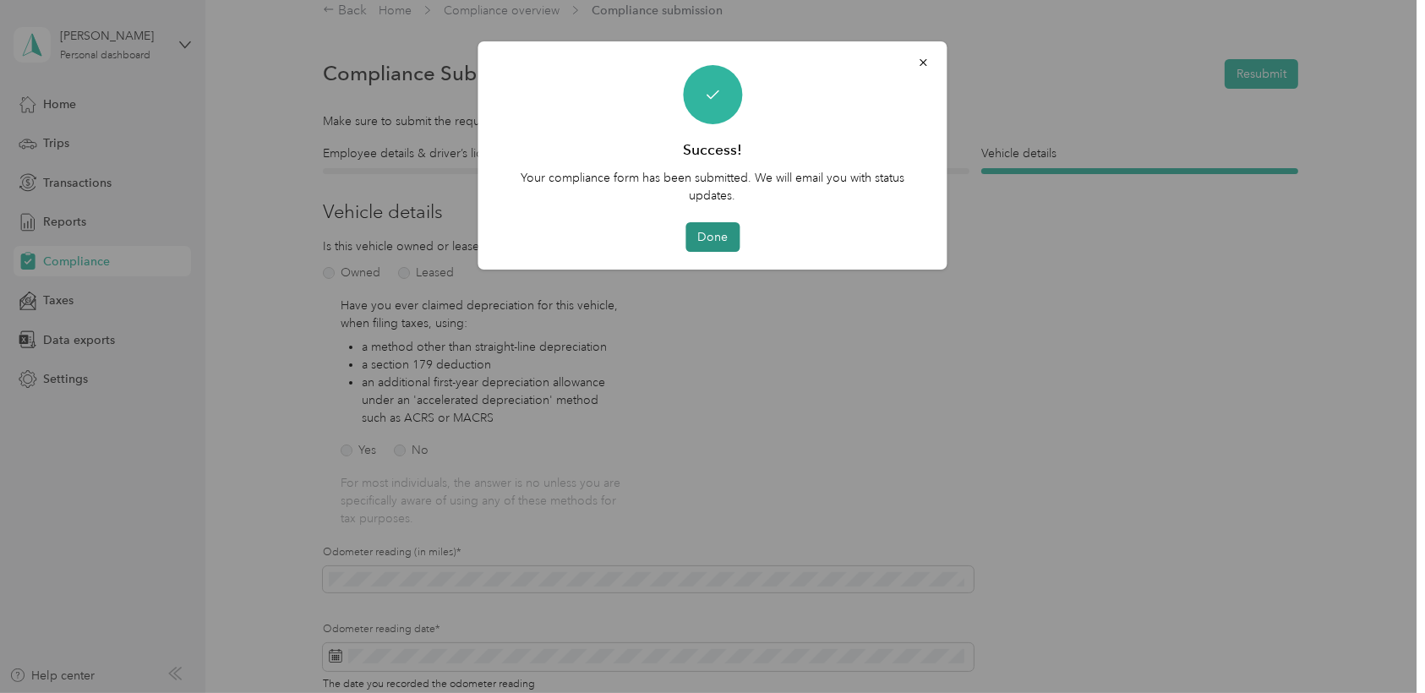
click at [722, 229] on button "Done" at bounding box center [713, 237] width 54 height 30
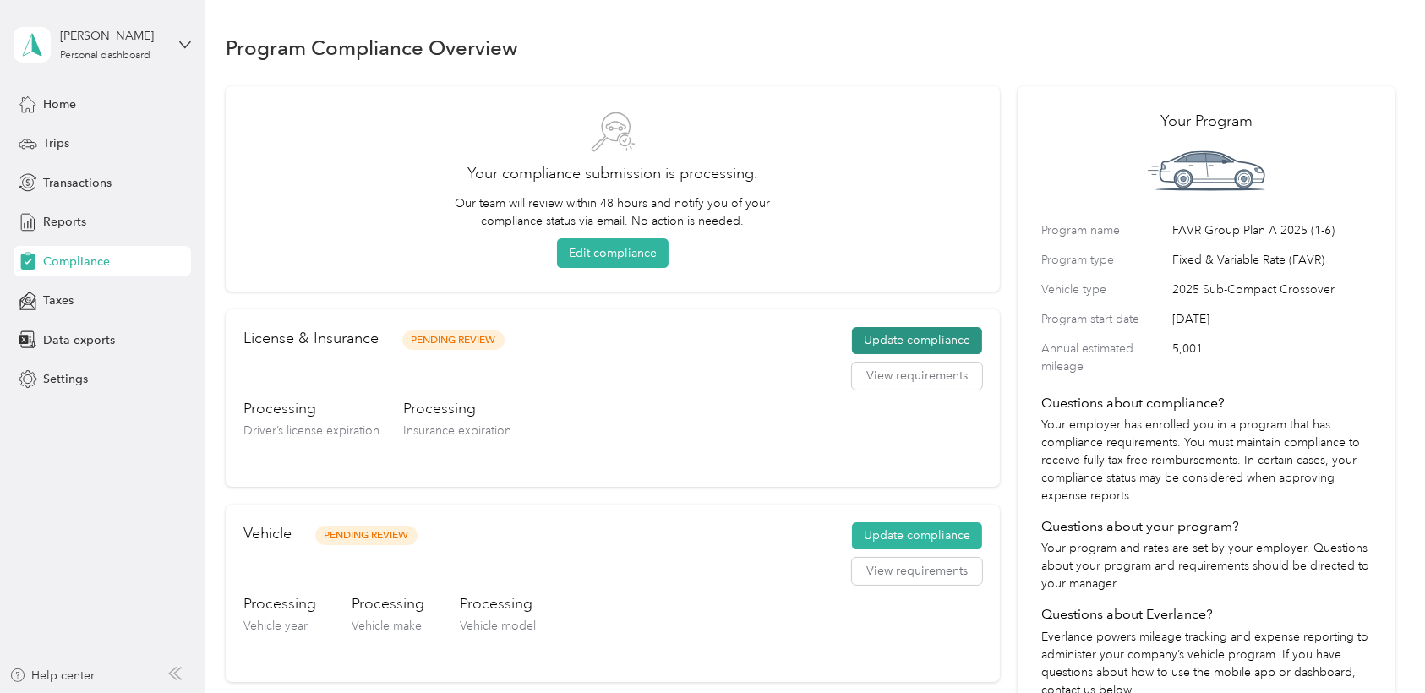
click at [928, 341] on button "Update compliance" at bounding box center [917, 340] width 130 height 27
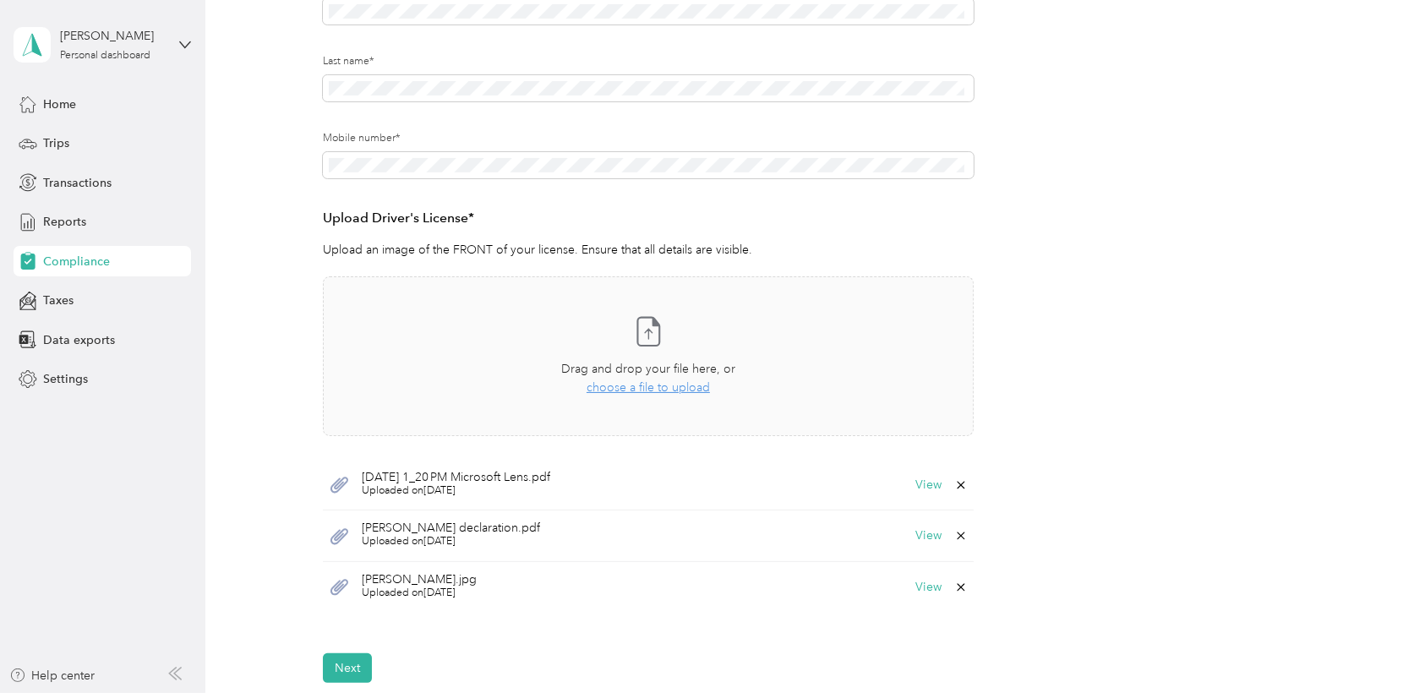
scroll to position [282, 0]
click at [662, 387] on span "choose a file to upload" at bounding box center [648, 387] width 123 height 14
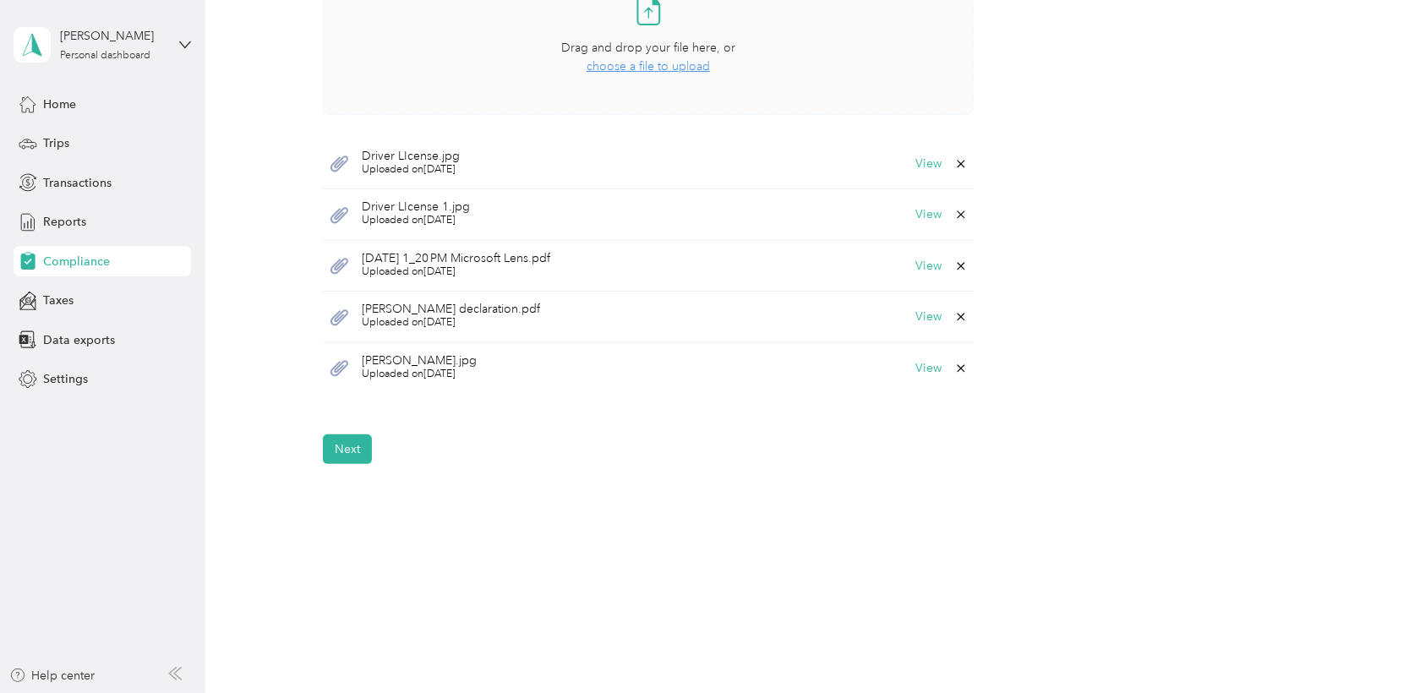
scroll to position [617, 0]
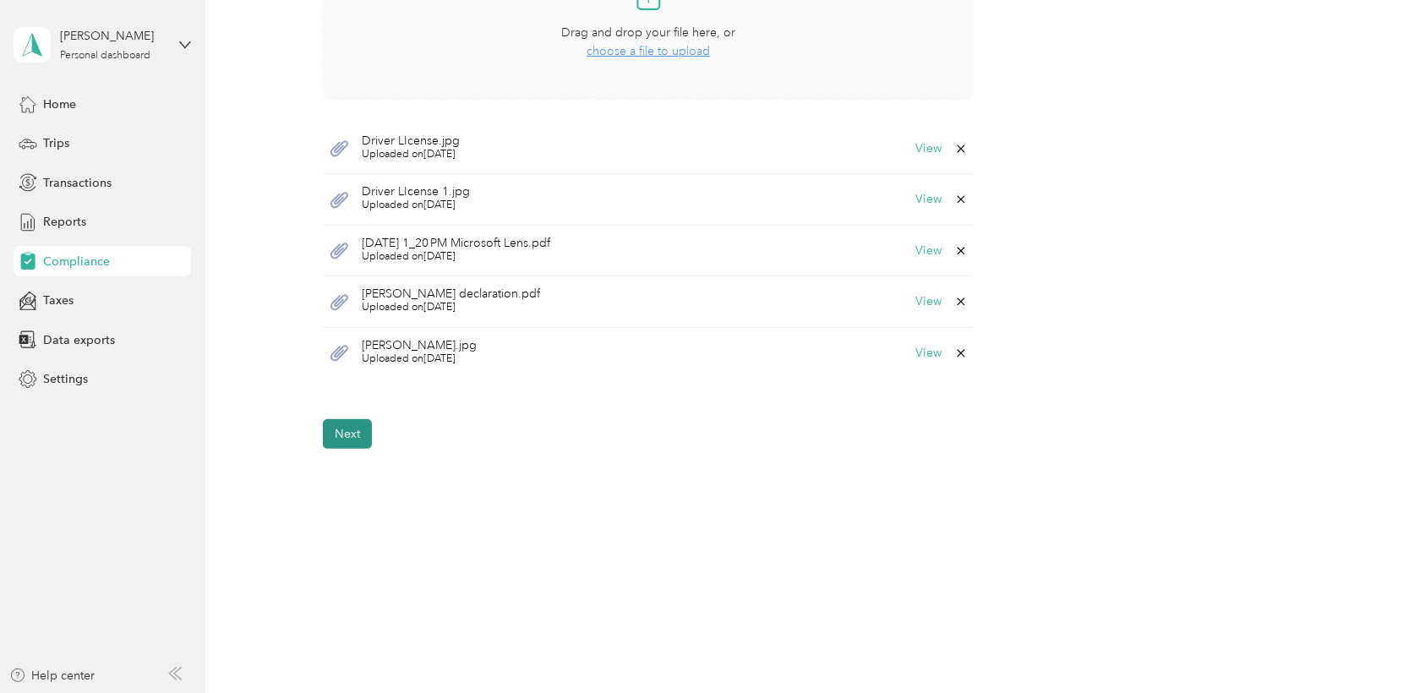
click at [338, 433] on button "Next" at bounding box center [347, 434] width 49 height 30
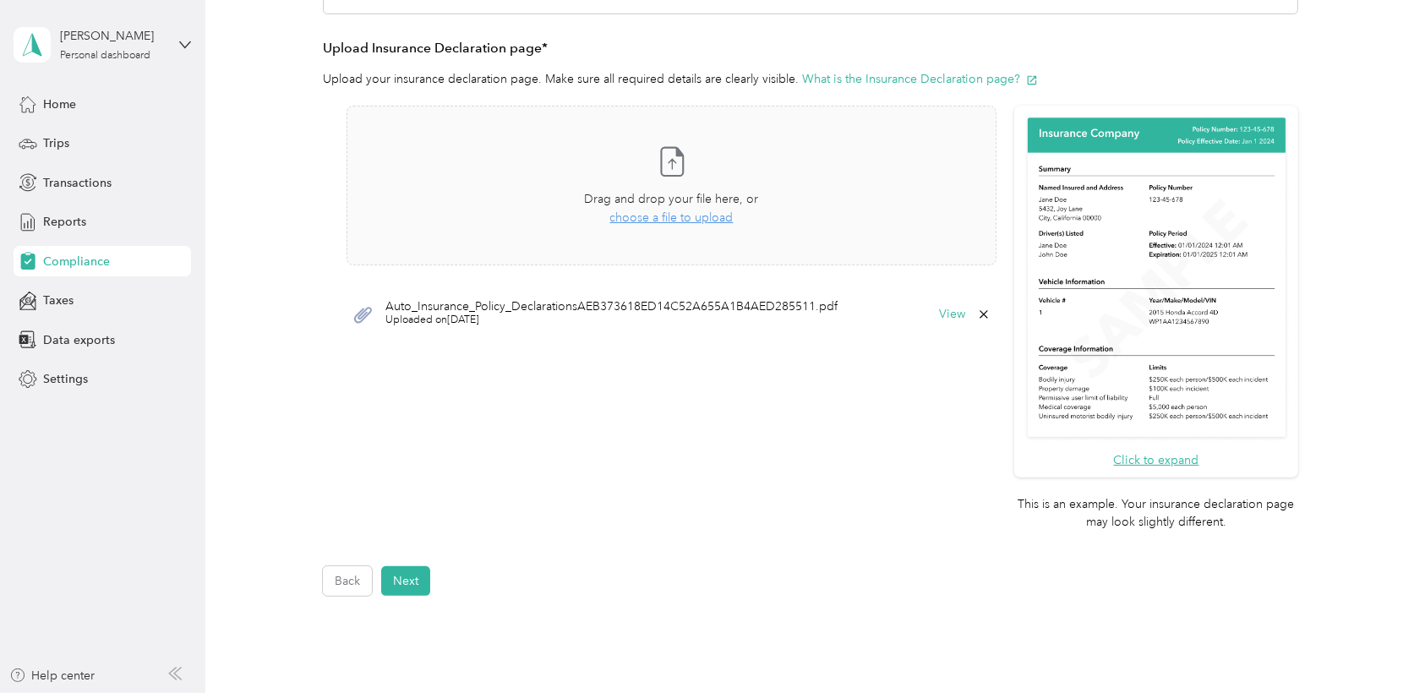
scroll to position [490, 0]
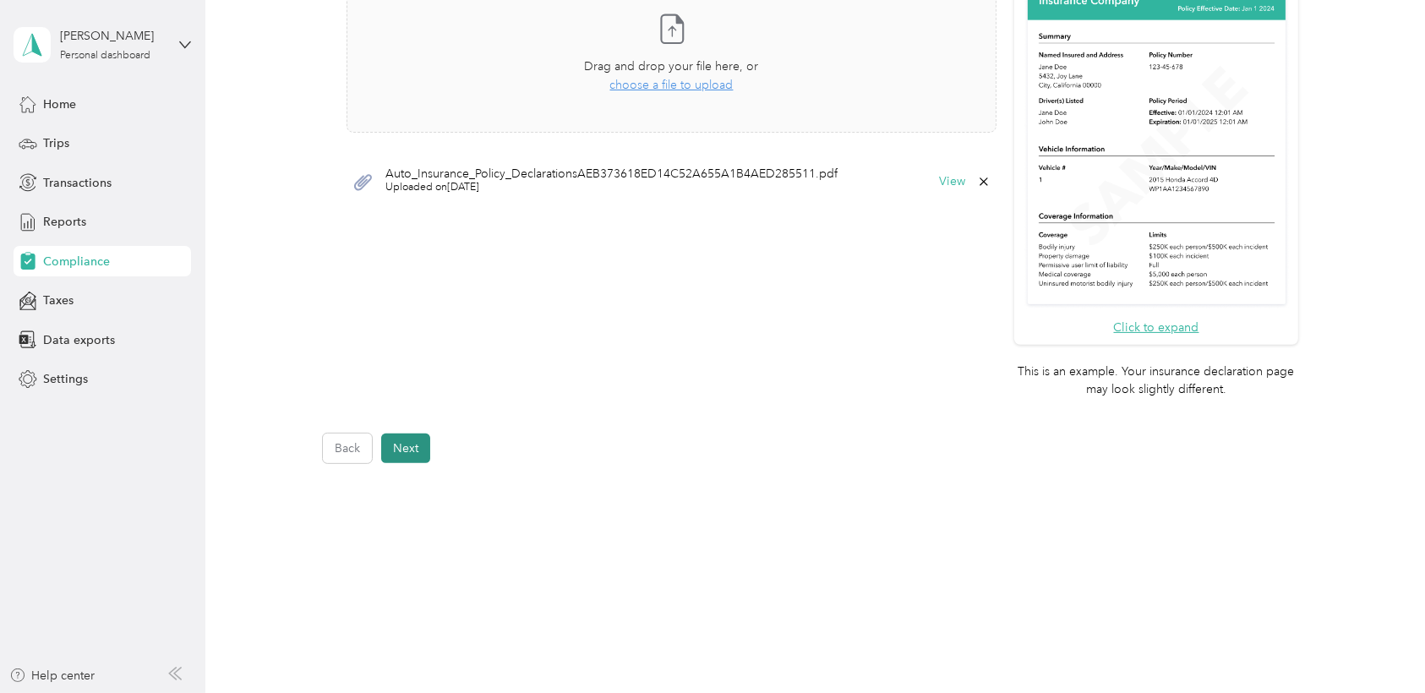
click at [400, 451] on button "Next" at bounding box center [405, 449] width 49 height 30
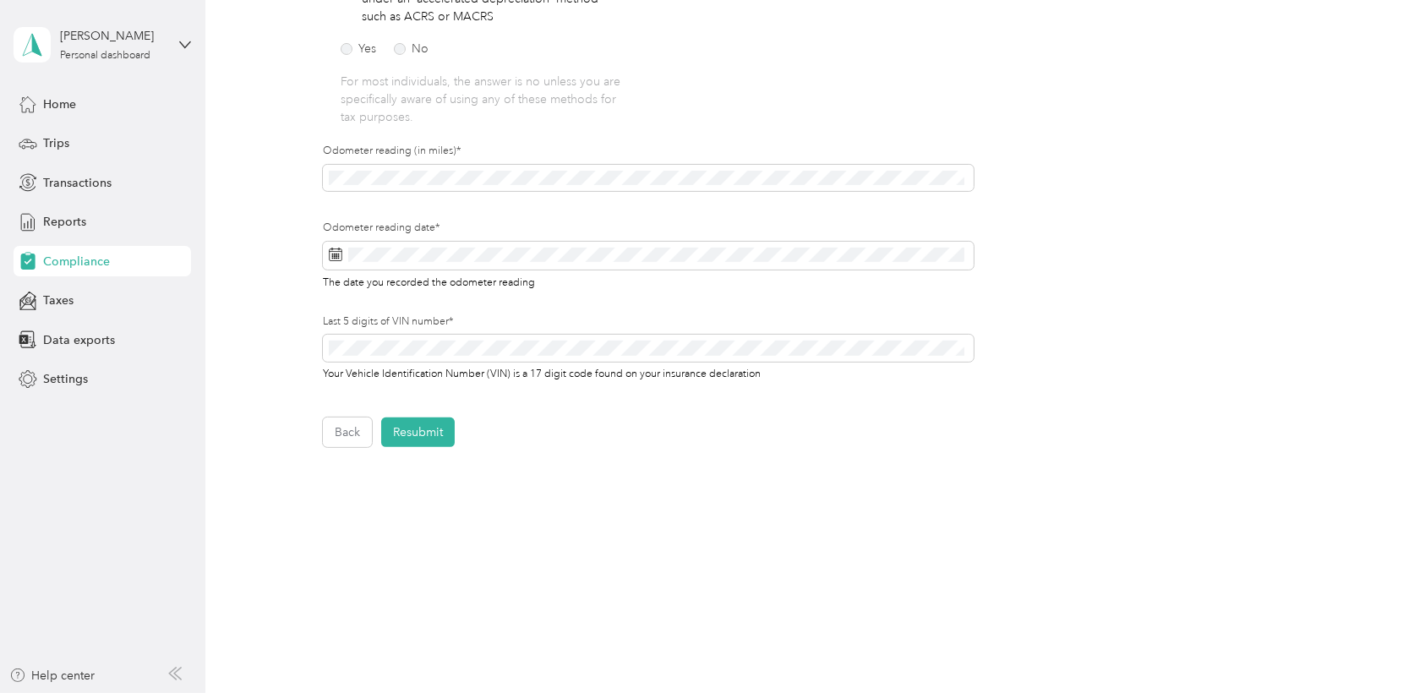
scroll to position [406, 0]
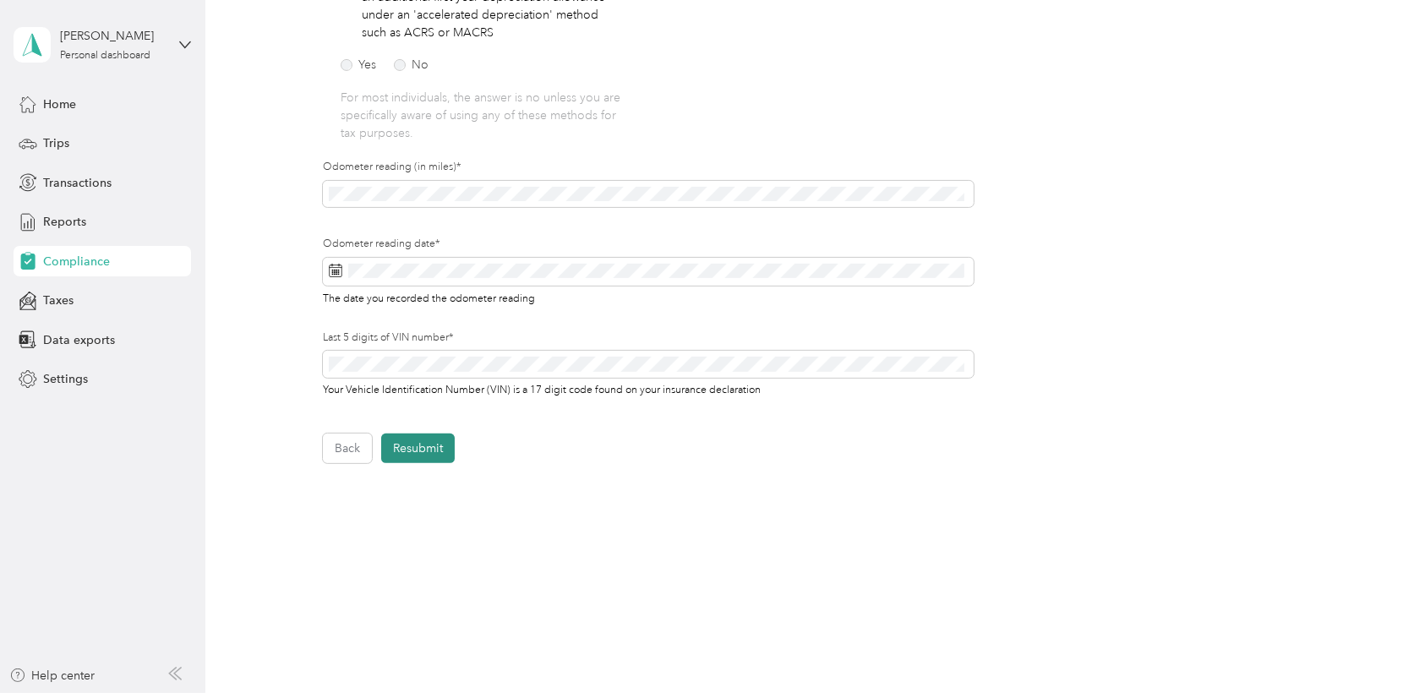
click at [428, 449] on button "Resubmit" at bounding box center [418, 449] width 74 height 30
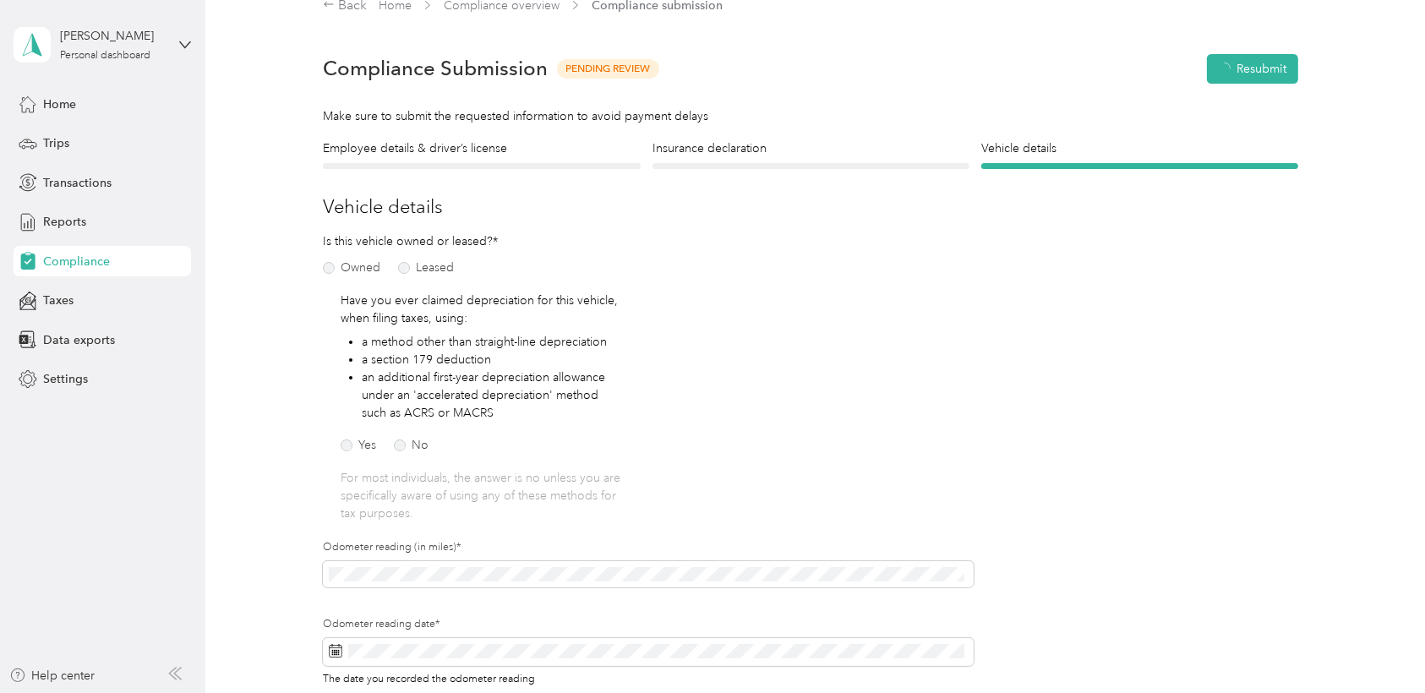
scroll to position [20, 0]
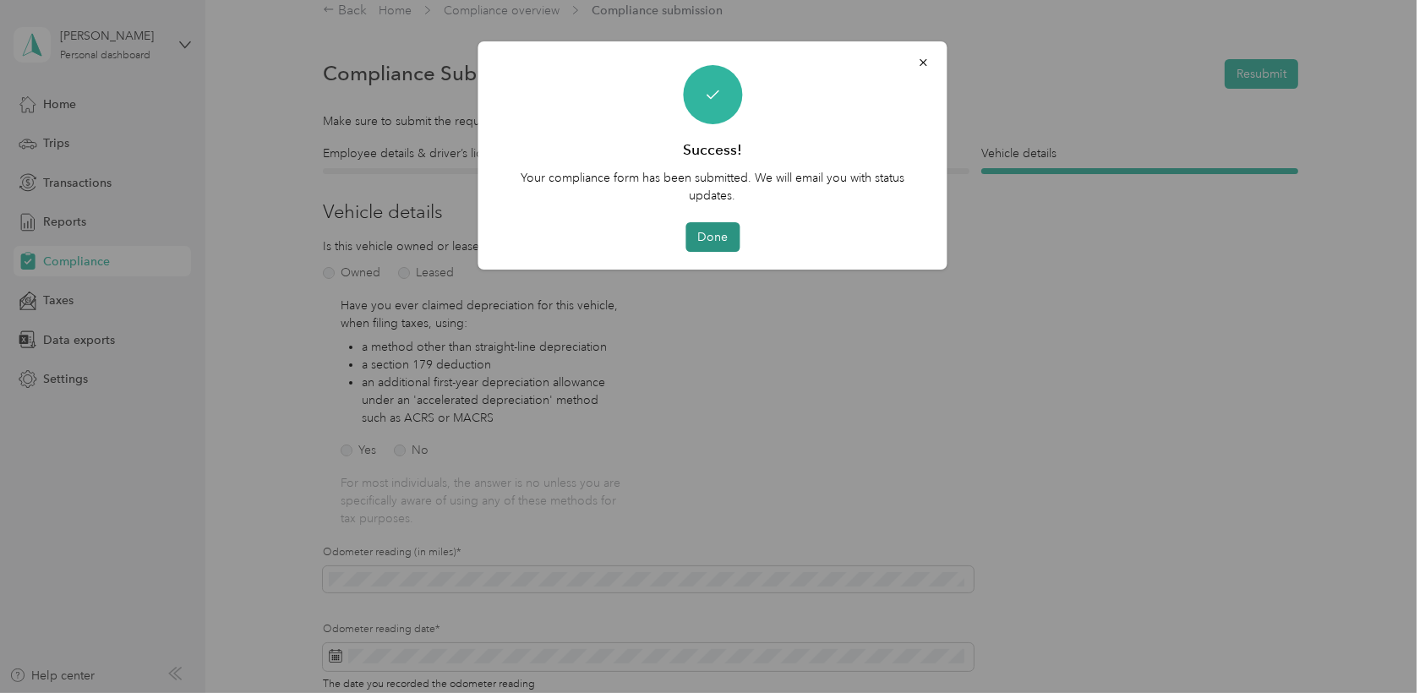
click at [721, 240] on button "Done" at bounding box center [713, 237] width 54 height 30
